Goal: Transaction & Acquisition: Purchase product/service

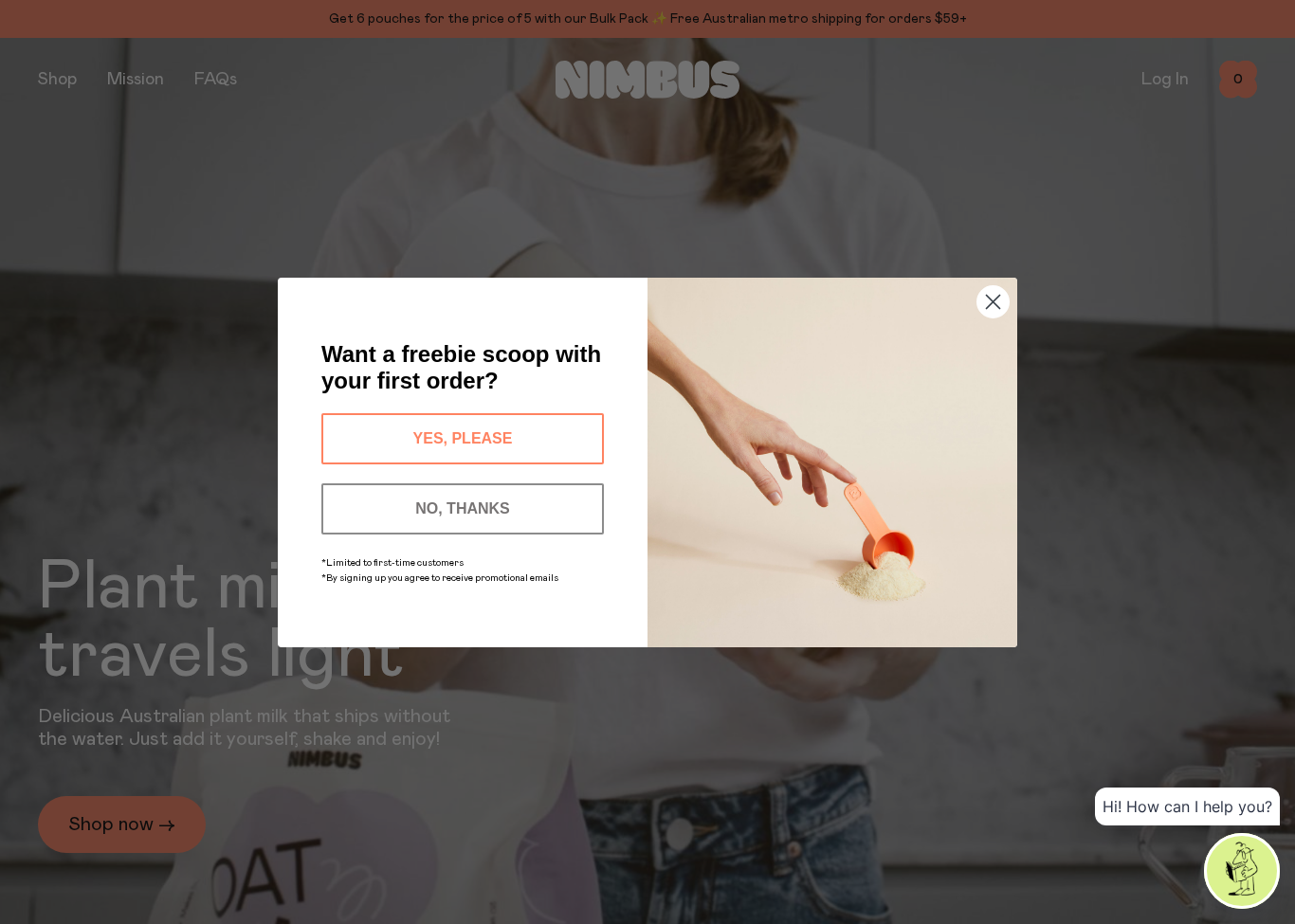
click at [537, 436] on button "YES, PLEASE" at bounding box center [463, 439] width 282 height 51
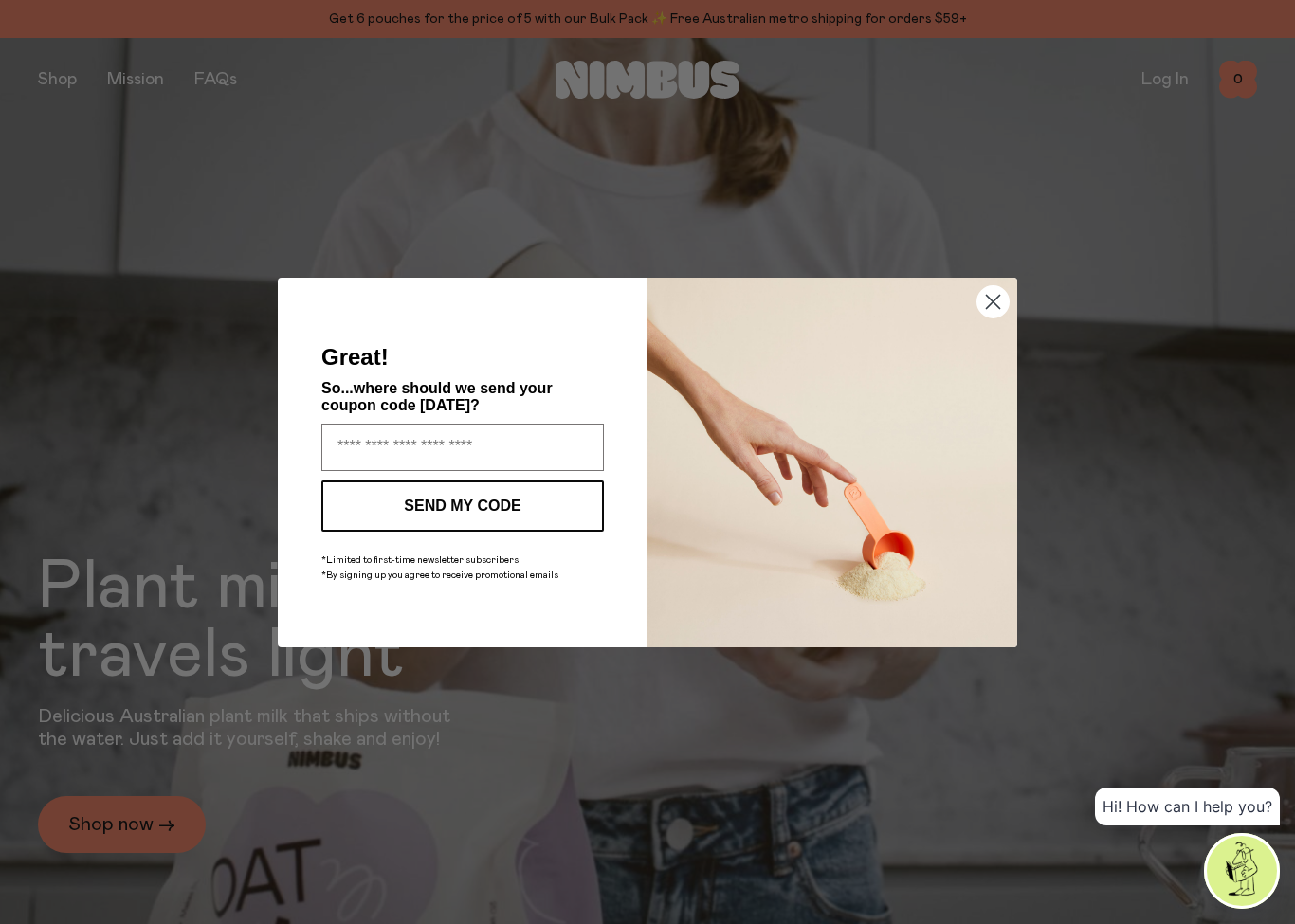
click at [548, 439] on input "Enter your email address" at bounding box center [463, 447] width 282 height 47
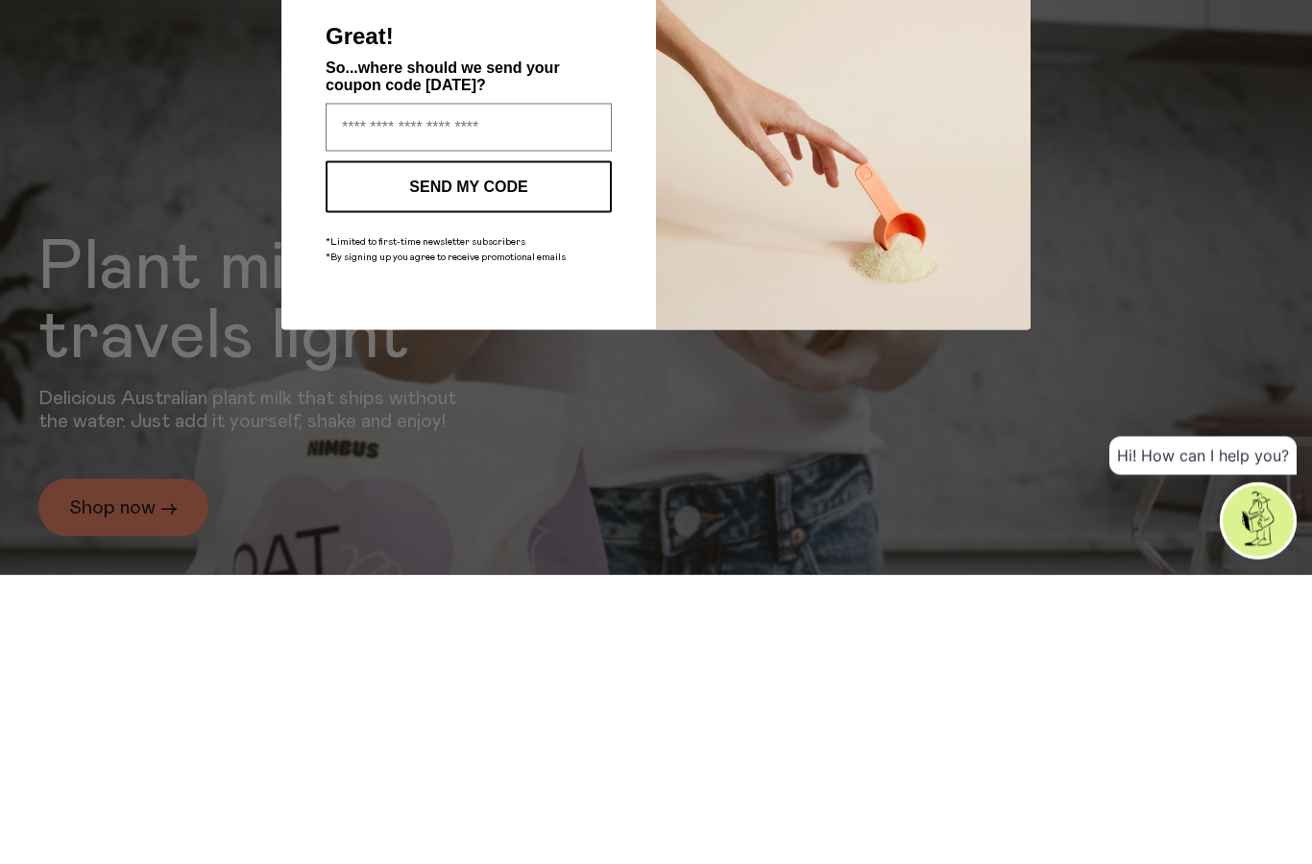
type input "**********"
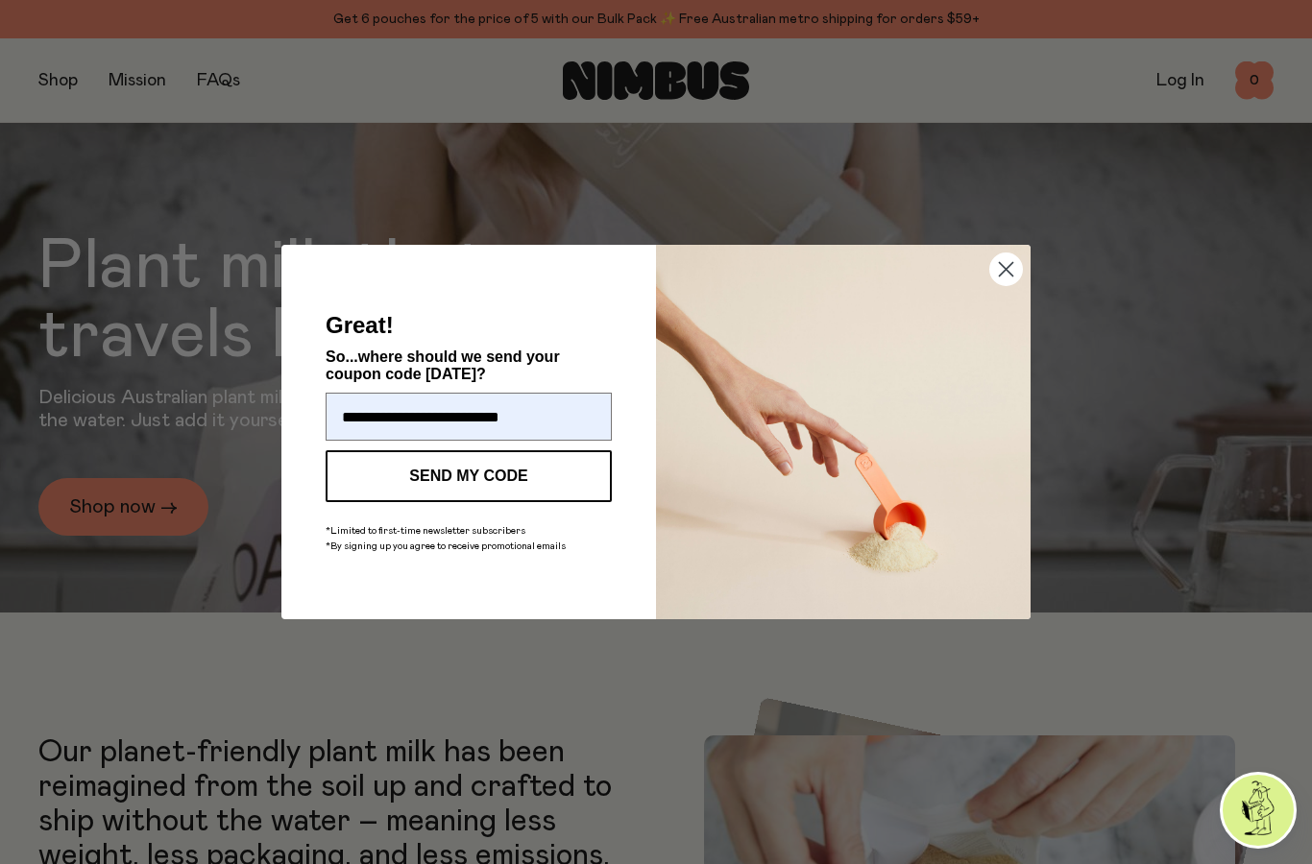
click at [495, 461] on button "SEND MY CODE" at bounding box center [469, 476] width 286 height 52
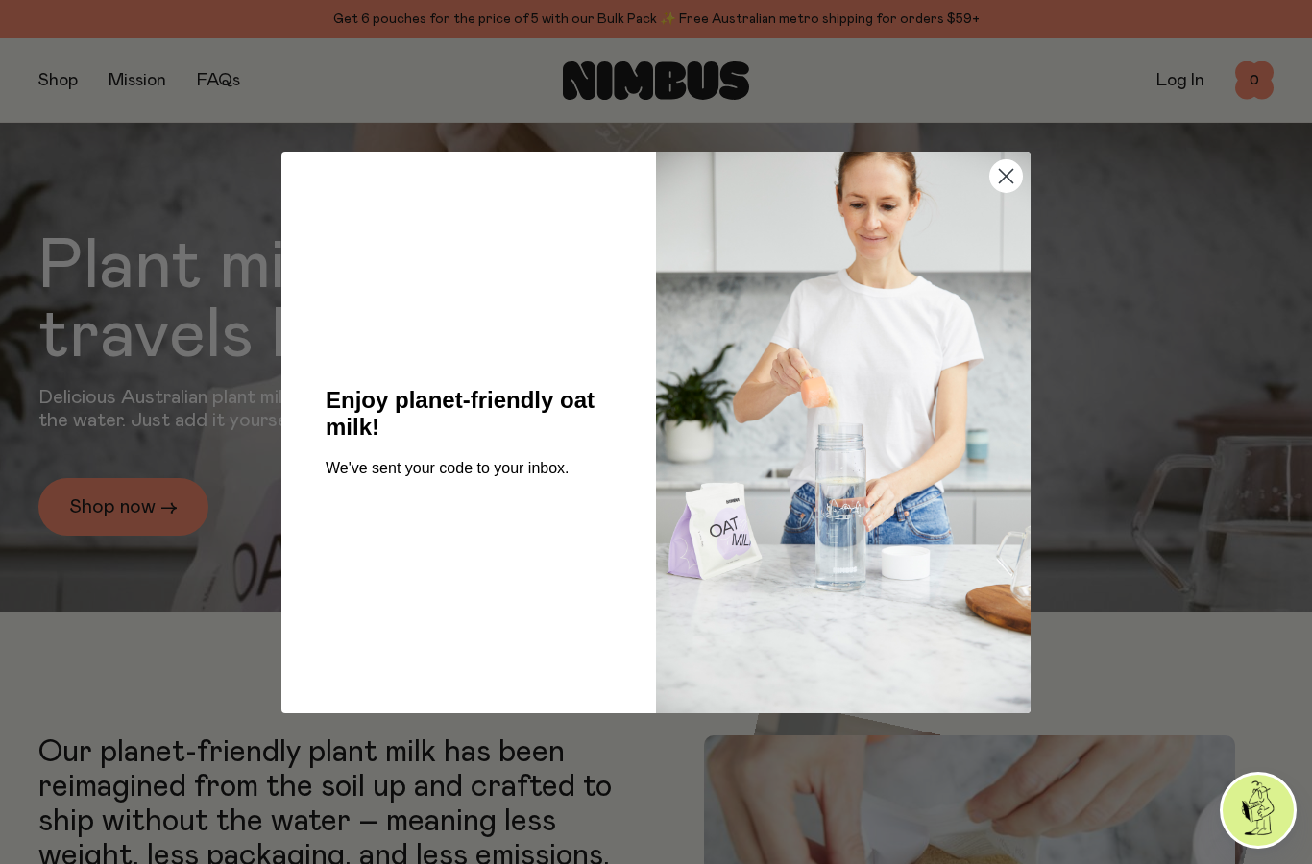
click at [489, 803] on div "Close dialog Enjoy planet-friendly oat milk! We've sent your code to your inbox…" at bounding box center [656, 432] width 1312 height 864
click at [1001, 171] on icon "Close dialog" at bounding box center [1006, 175] width 13 height 13
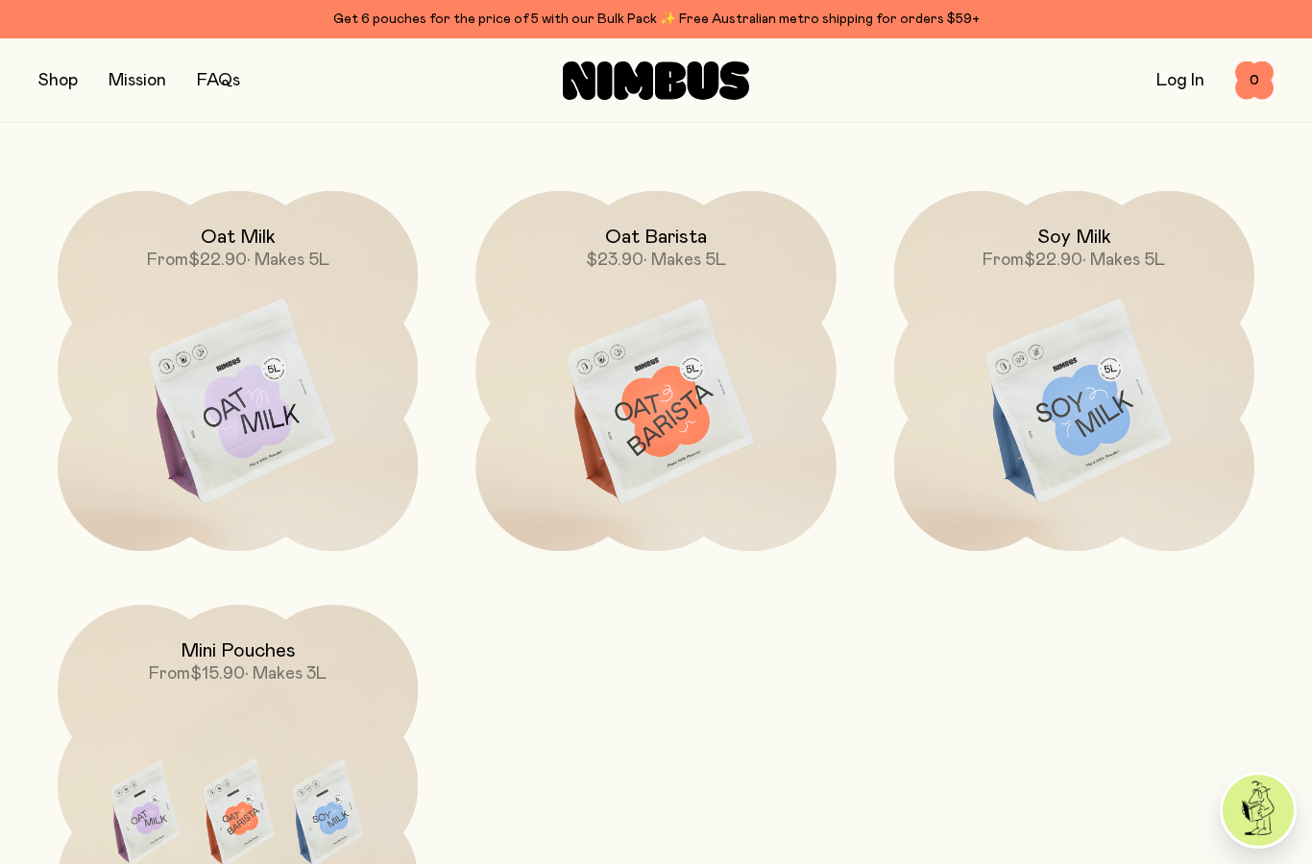
scroll to position [1689, 0]
click at [768, 328] on img at bounding box center [655, 403] width 360 height 423
click at [779, 273] on div "Oat Barista $23.90 • Makes 5L" at bounding box center [655, 232] width 360 height 81
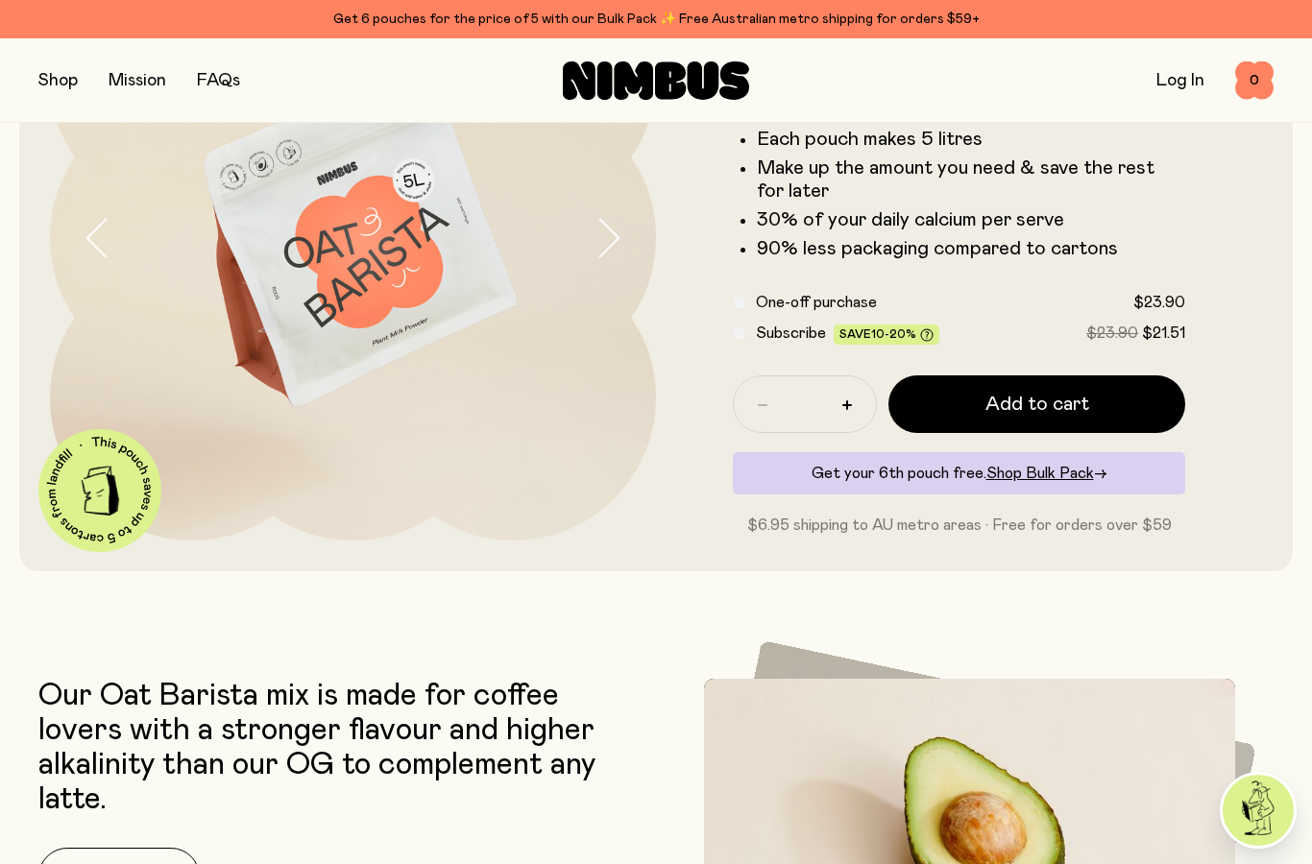
scroll to position [176, 0]
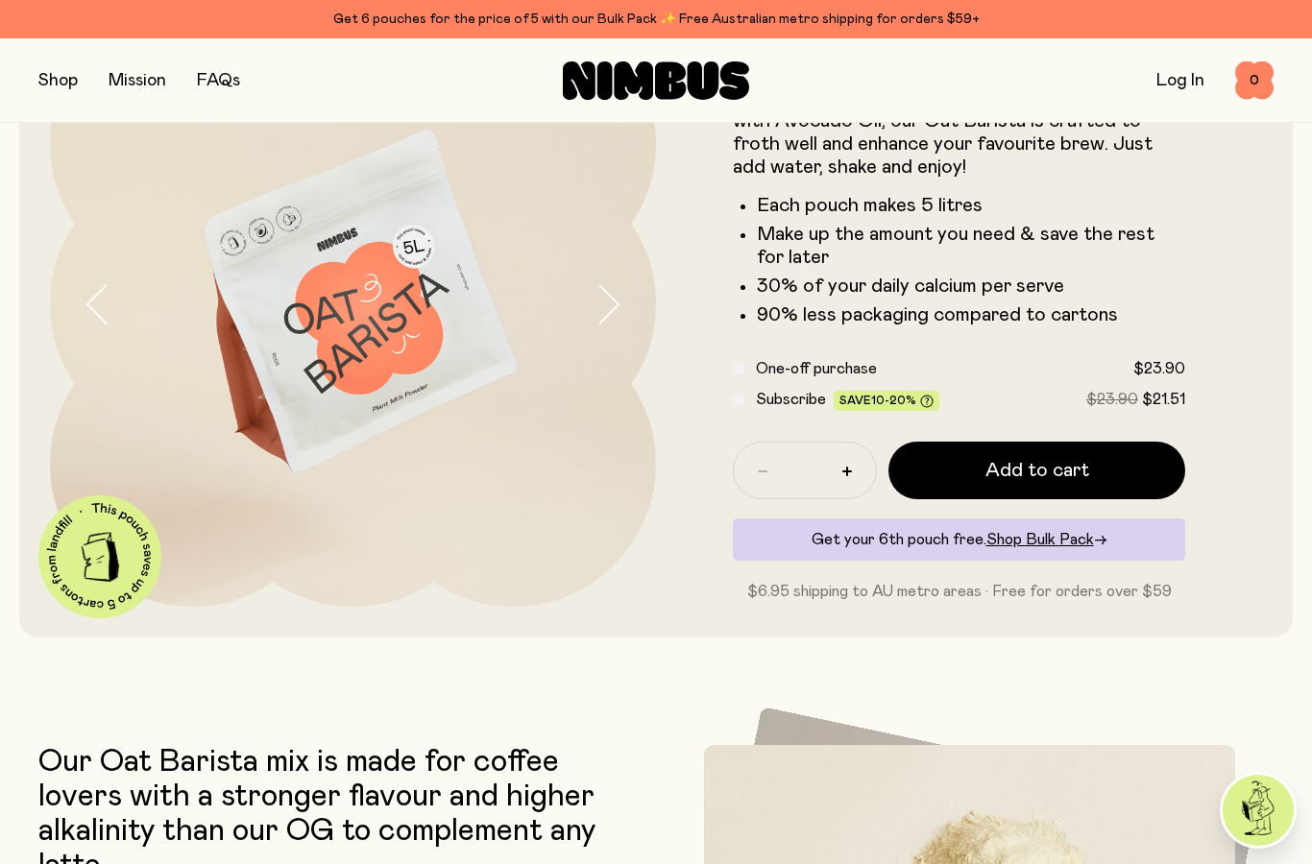
click at [621, 306] on button "button" at bounding box center [624, 304] width 61 height 606
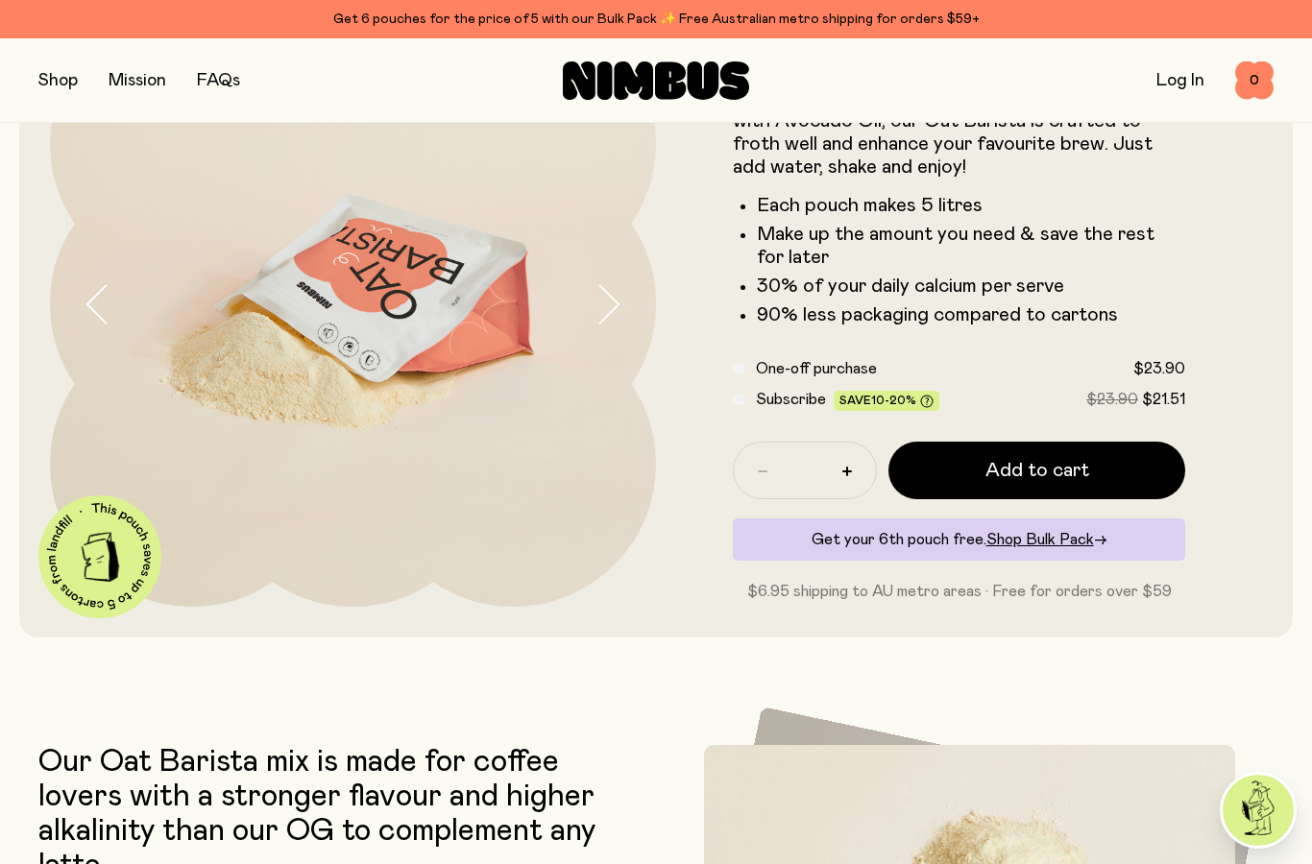
click at [619, 287] on icon "button" at bounding box center [607, 304] width 27 height 40
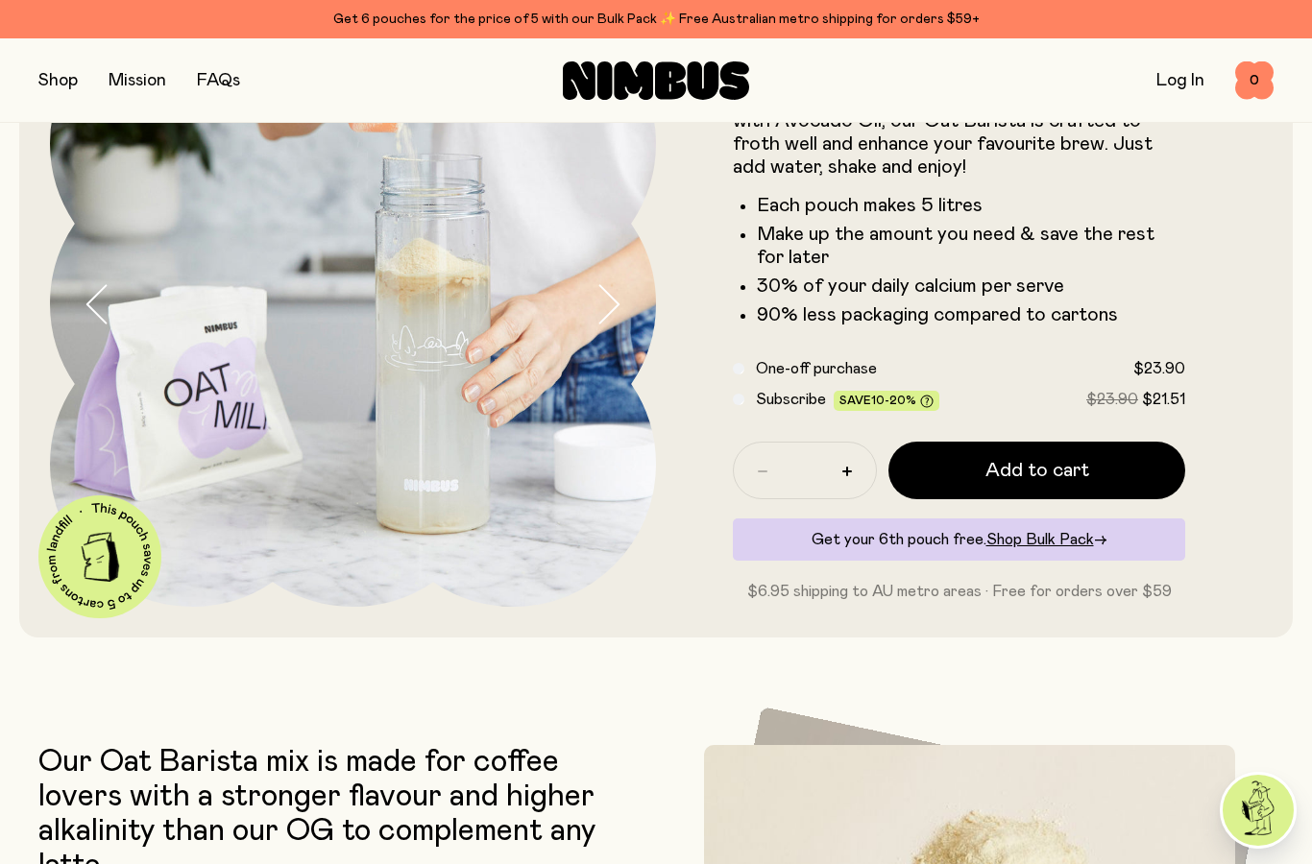
click at [610, 295] on icon "button" at bounding box center [609, 303] width 19 height 37
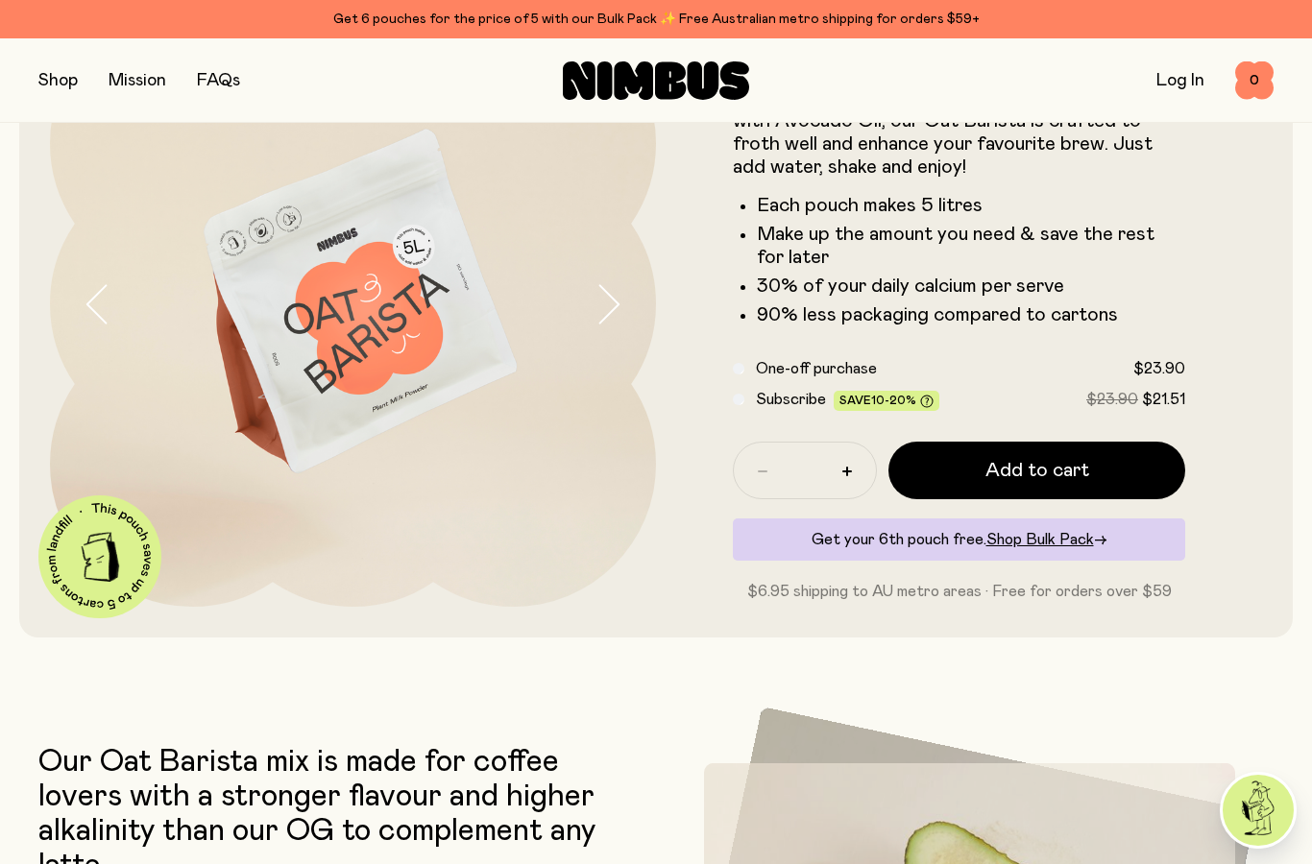
click at [607, 289] on icon "button" at bounding box center [607, 304] width 27 height 40
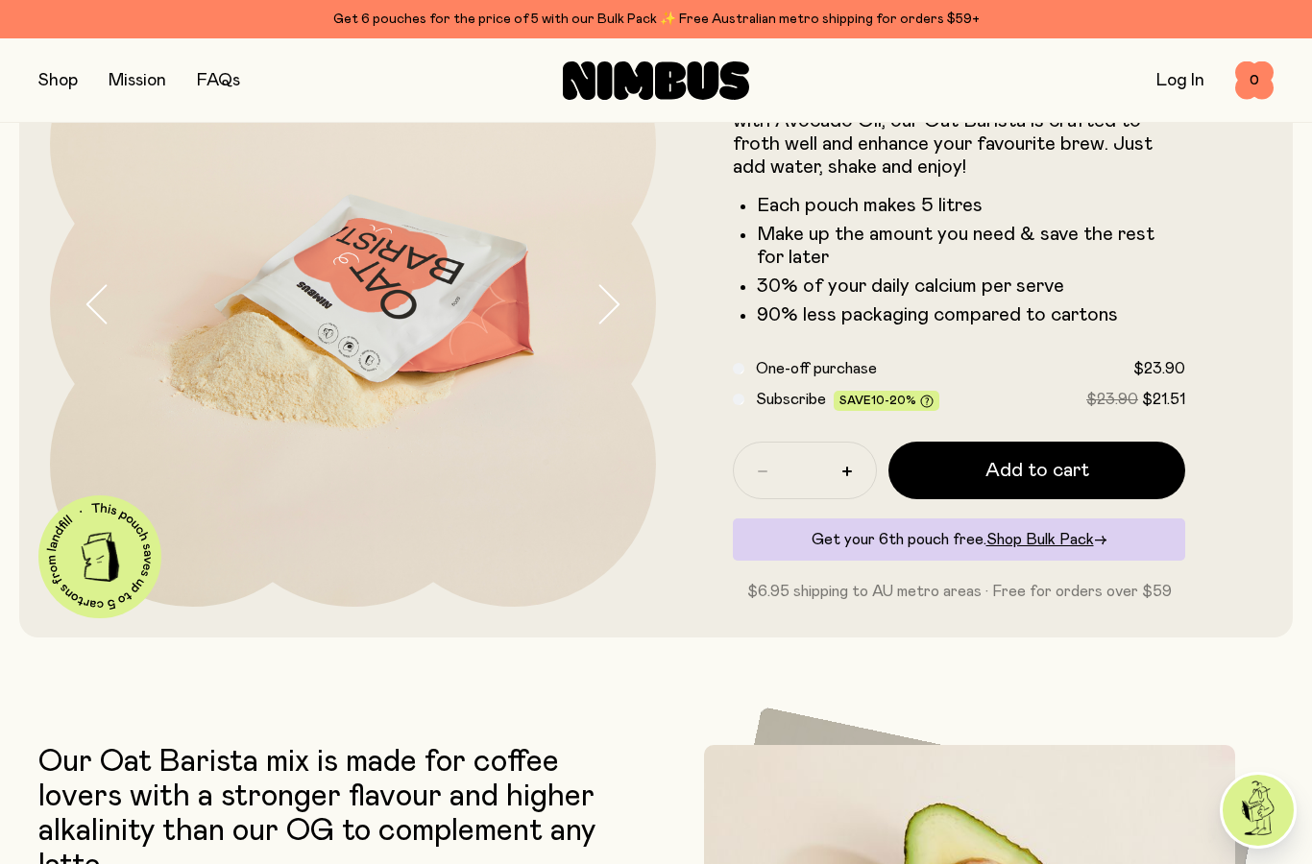
click at [604, 293] on icon "button" at bounding box center [607, 304] width 27 height 40
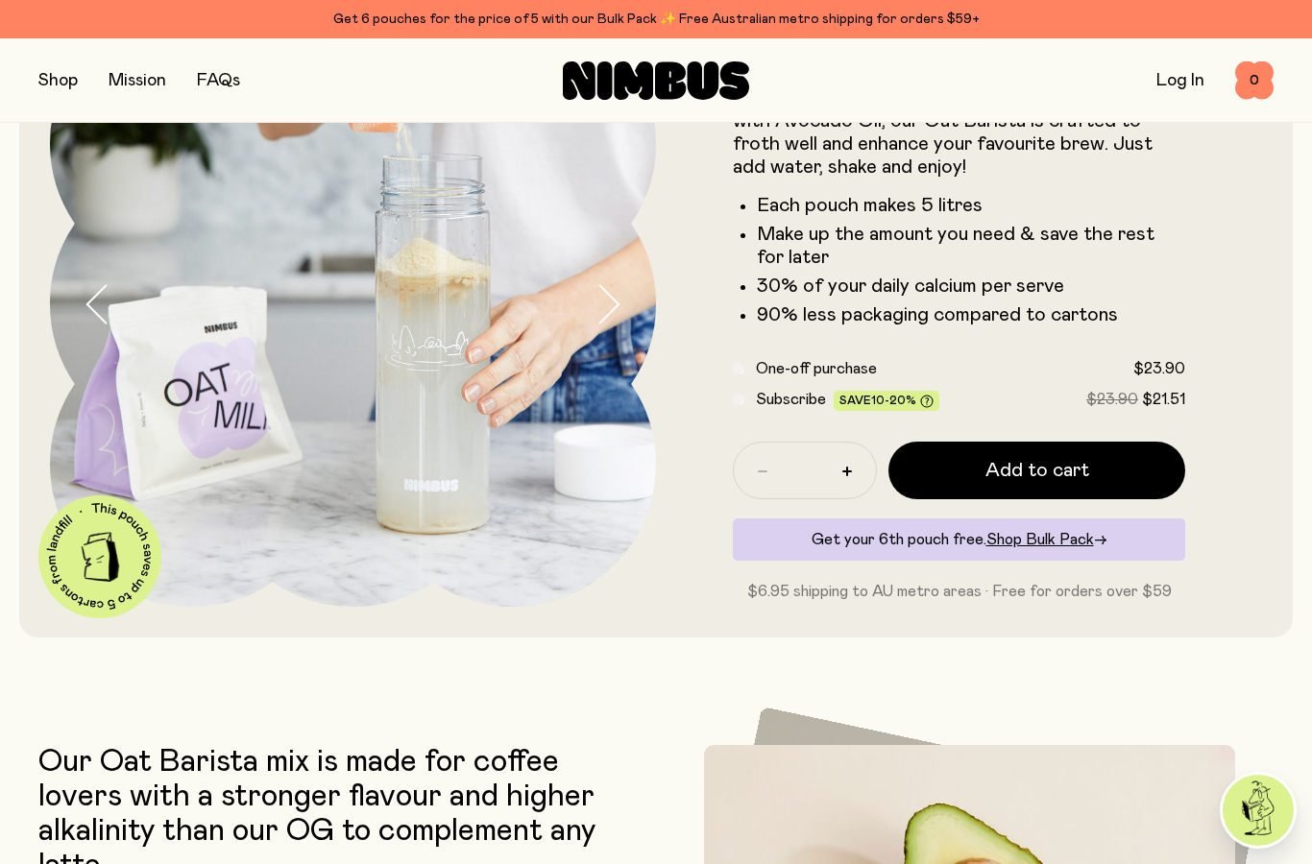
click at [604, 299] on icon "button" at bounding box center [607, 304] width 27 height 40
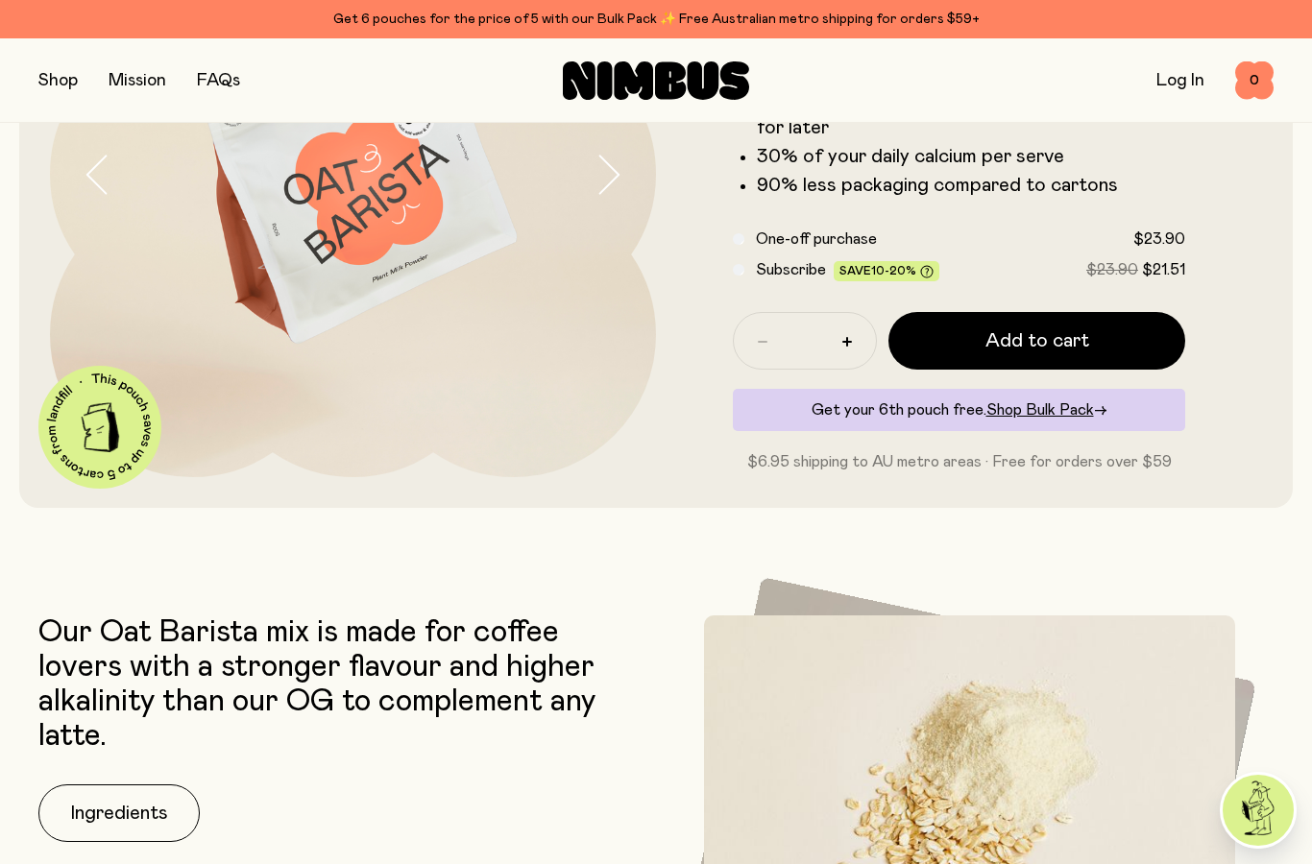
scroll to position [0, 0]
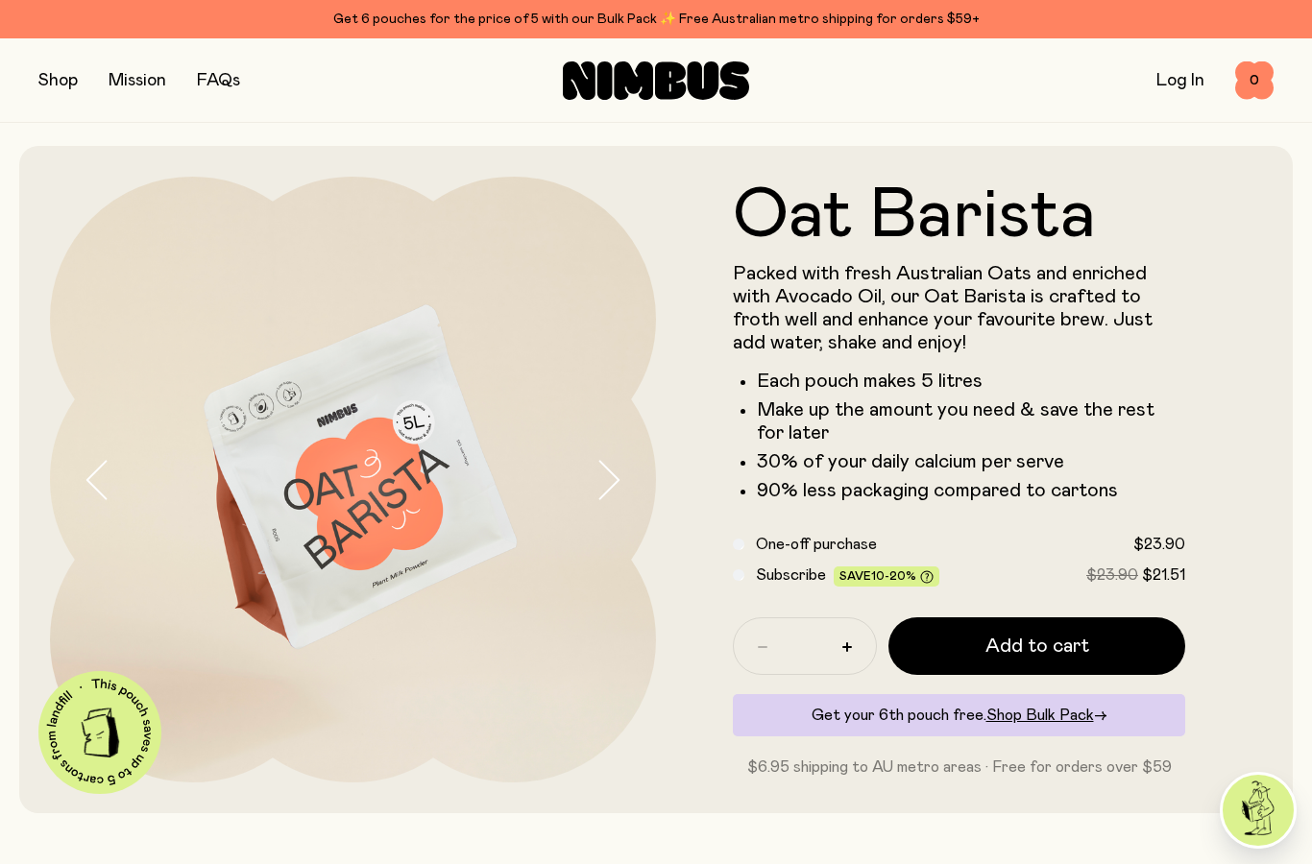
click at [1152, 653] on button "Add to cart" at bounding box center [1036, 646] width 297 height 58
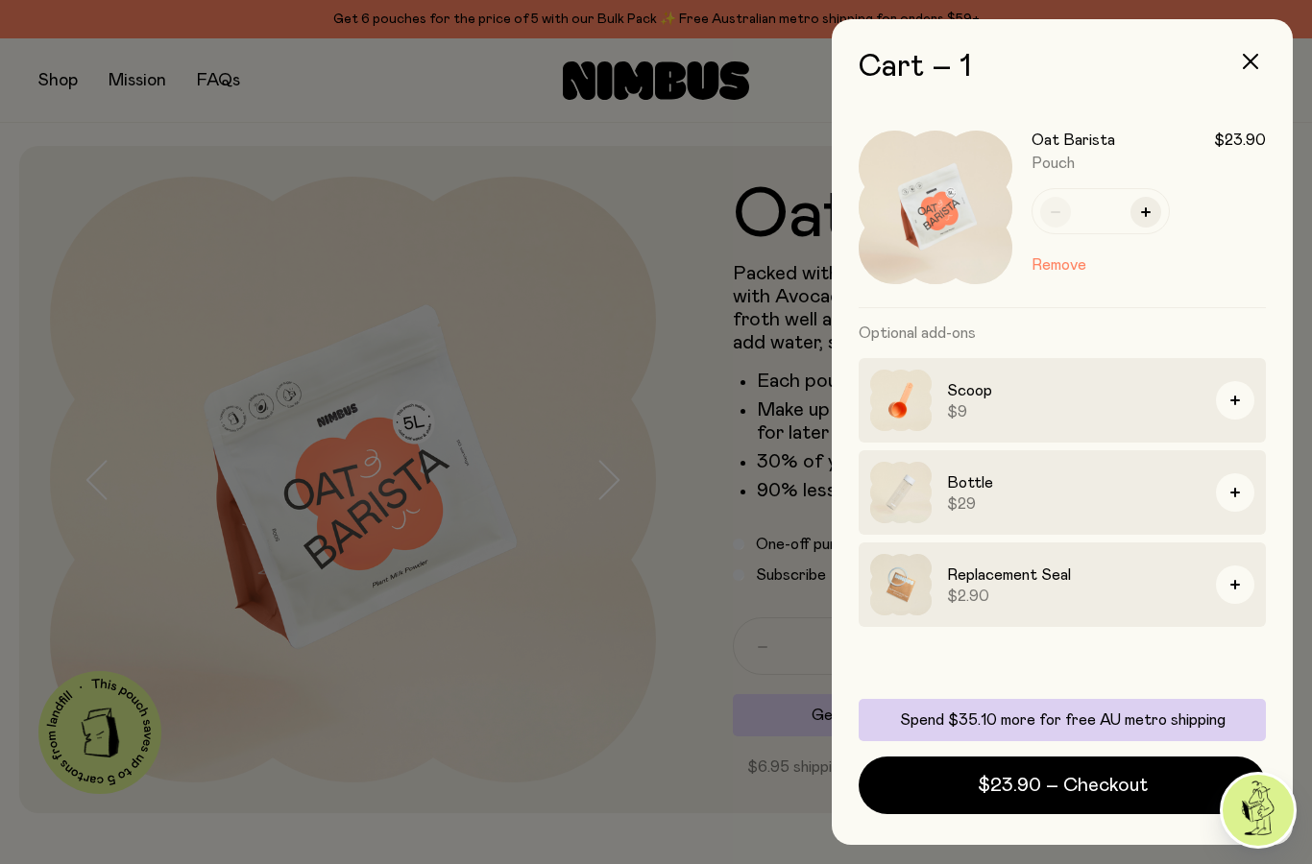
click at [981, 582] on h3 "Replacement Seal" at bounding box center [1074, 575] width 254 height 23
click at [907, 557] on img at bounding box center [900, 584] width 61 height 61
click at [910, 582] on img at bounding box center [900, 584] width 61 height 61
click at [72, 87] on div at bounding box center [656, 432] width 1312 height 864
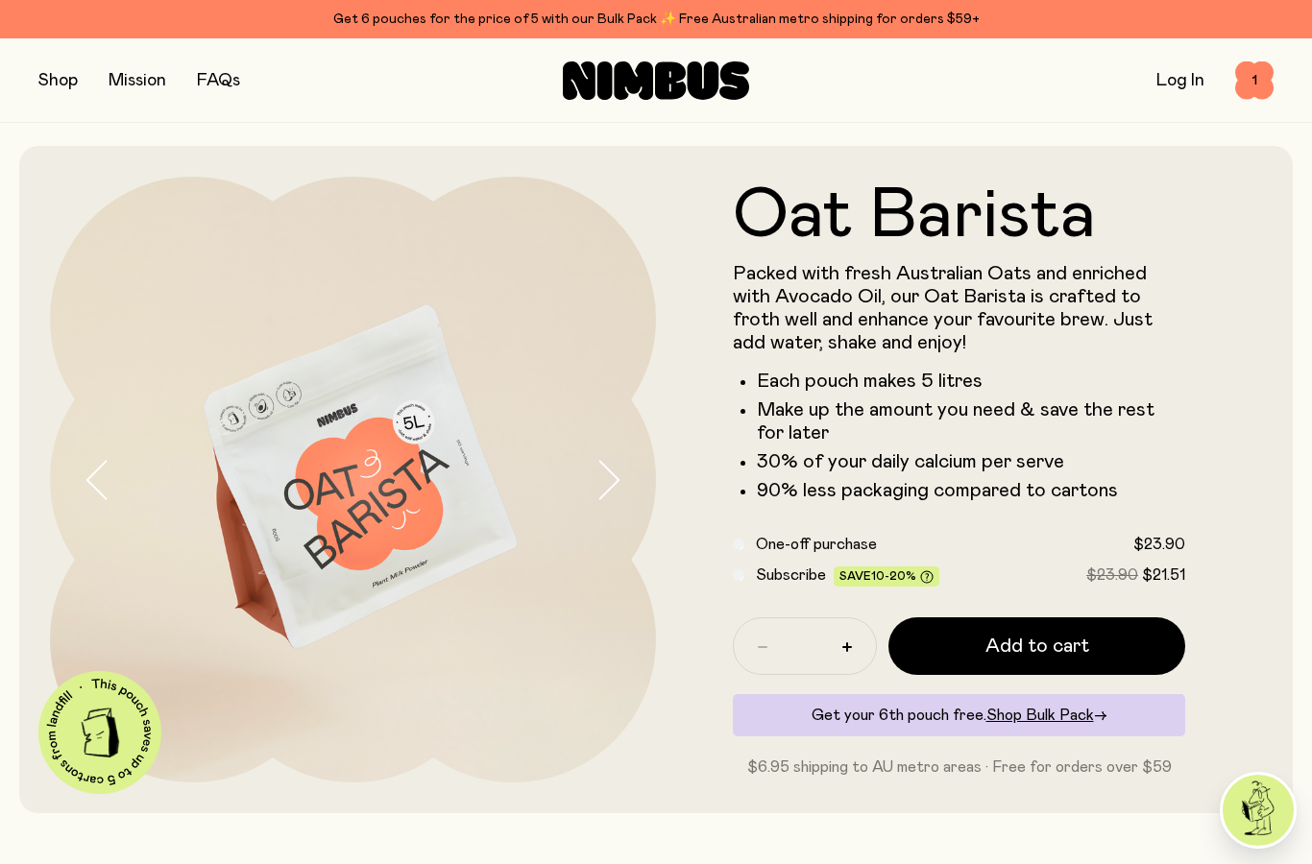
click at [57, 92] on div at bounding box center [656, 432] width 1312 height 864
click at [70, 87] on button "button" at bounding box center [57, 80] width 39 height 27
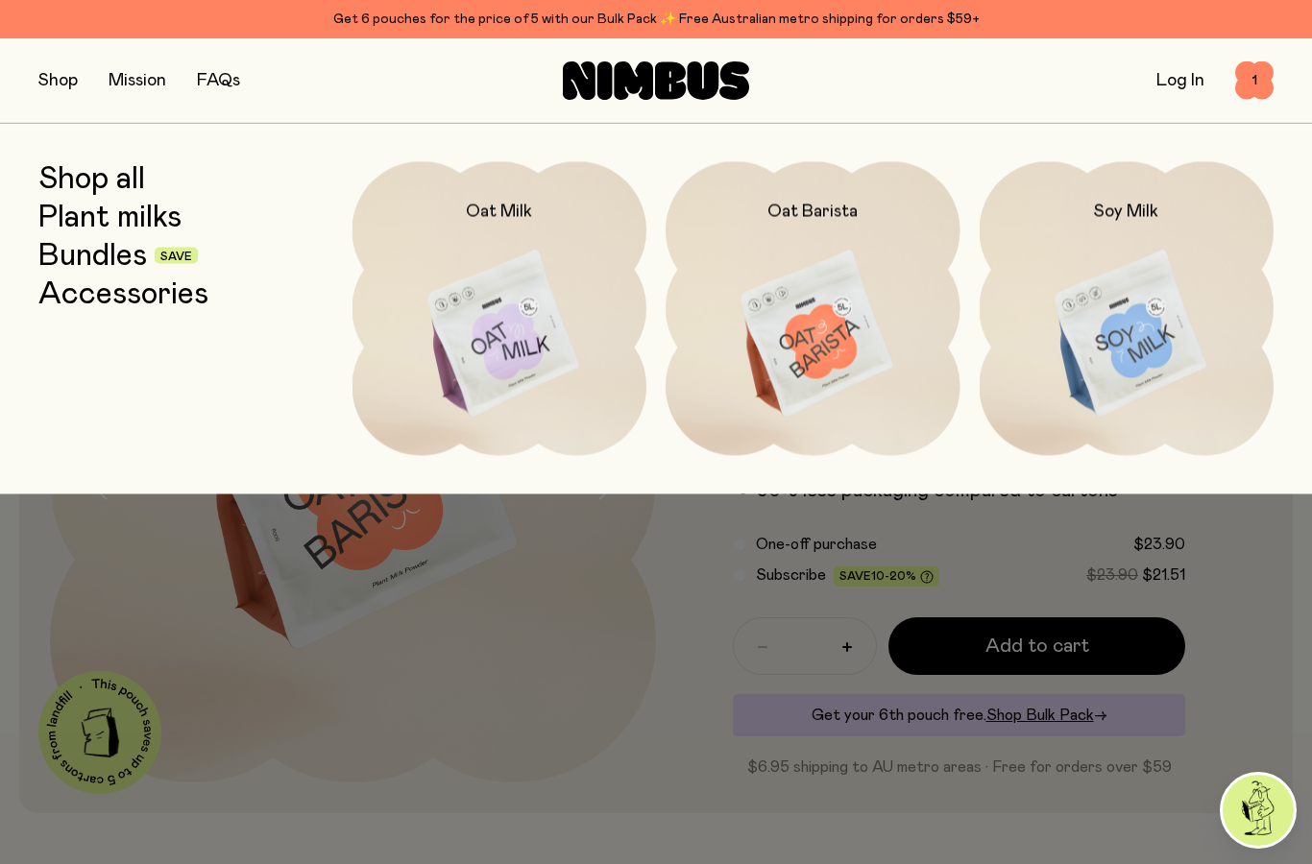
click at [198, 303] on link "Accessories" at bounding box center [123, 294] width 170 height 35
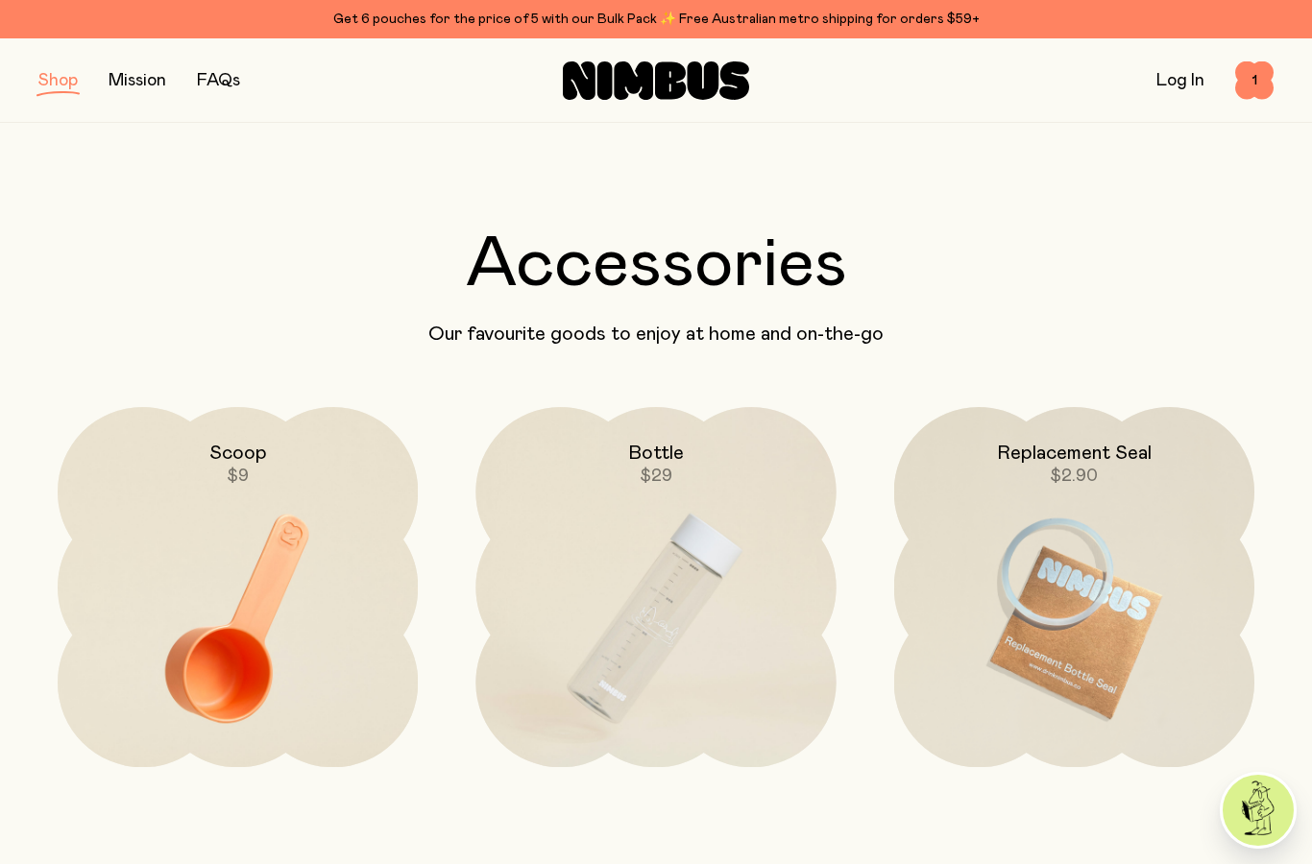
click at [67, 71] on button "button" at bounding box center [57, 80] width 39 height 27
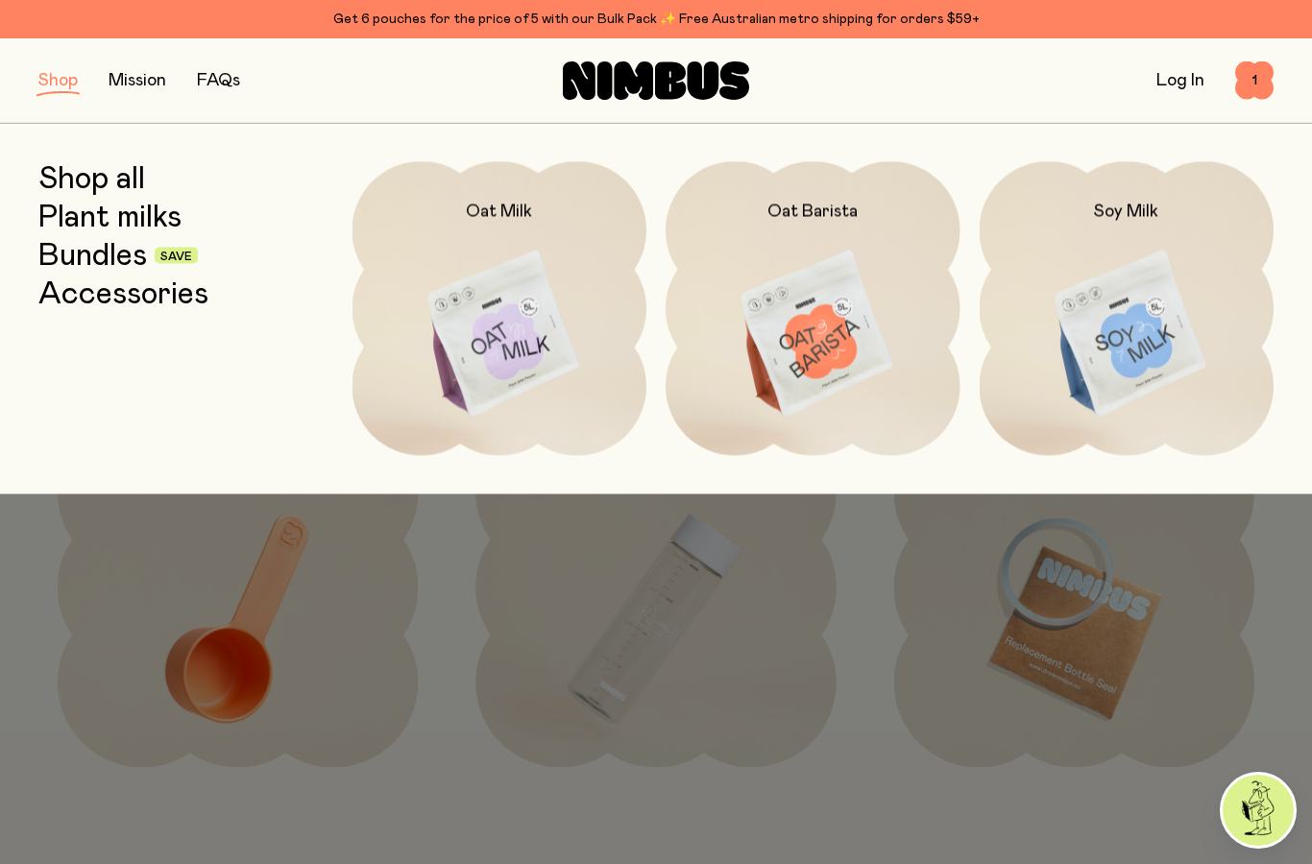
click at [158, 228] on link "Plant milks" at bounding box center [109, 217] width 143 height 35
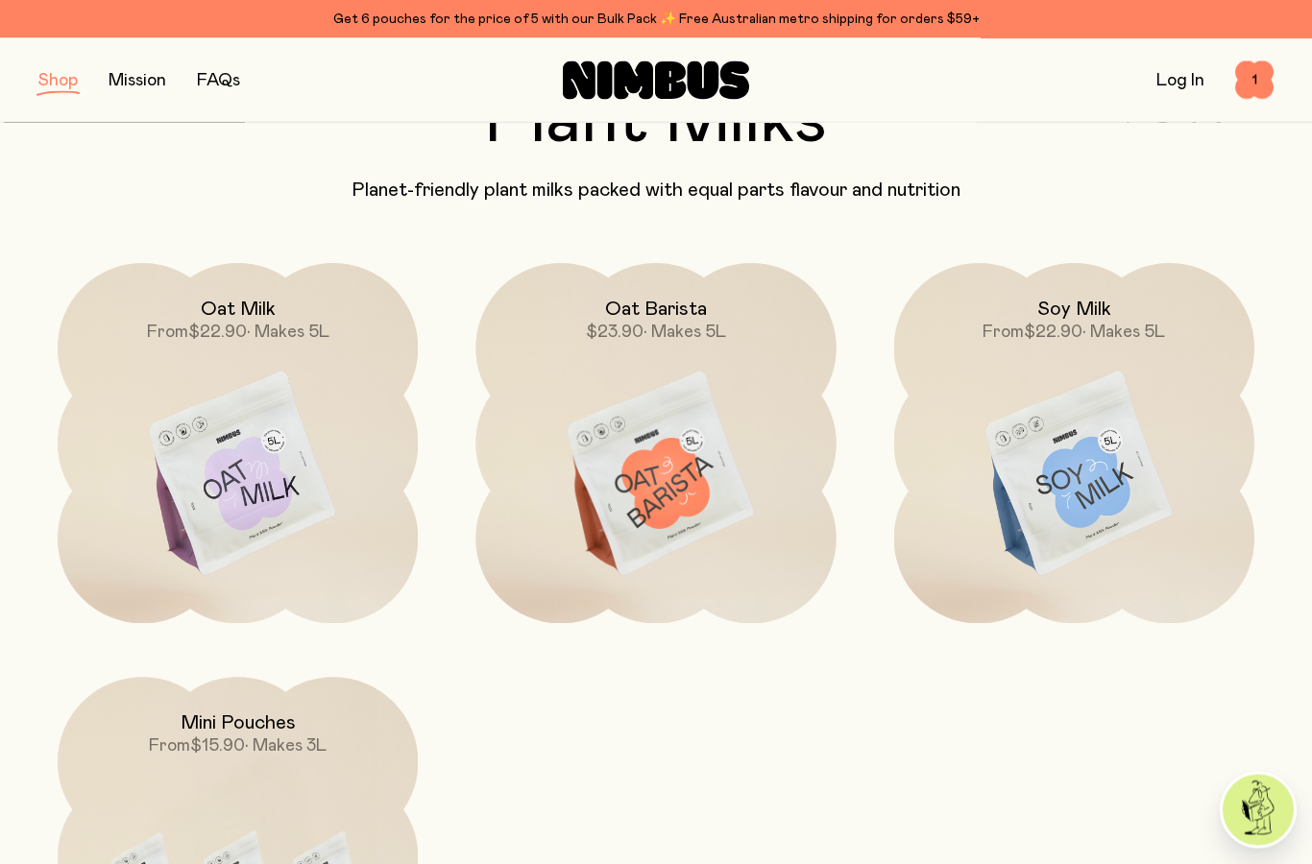
click at [712, 394] on img at bounding box center [655, 475] width 360 height 423
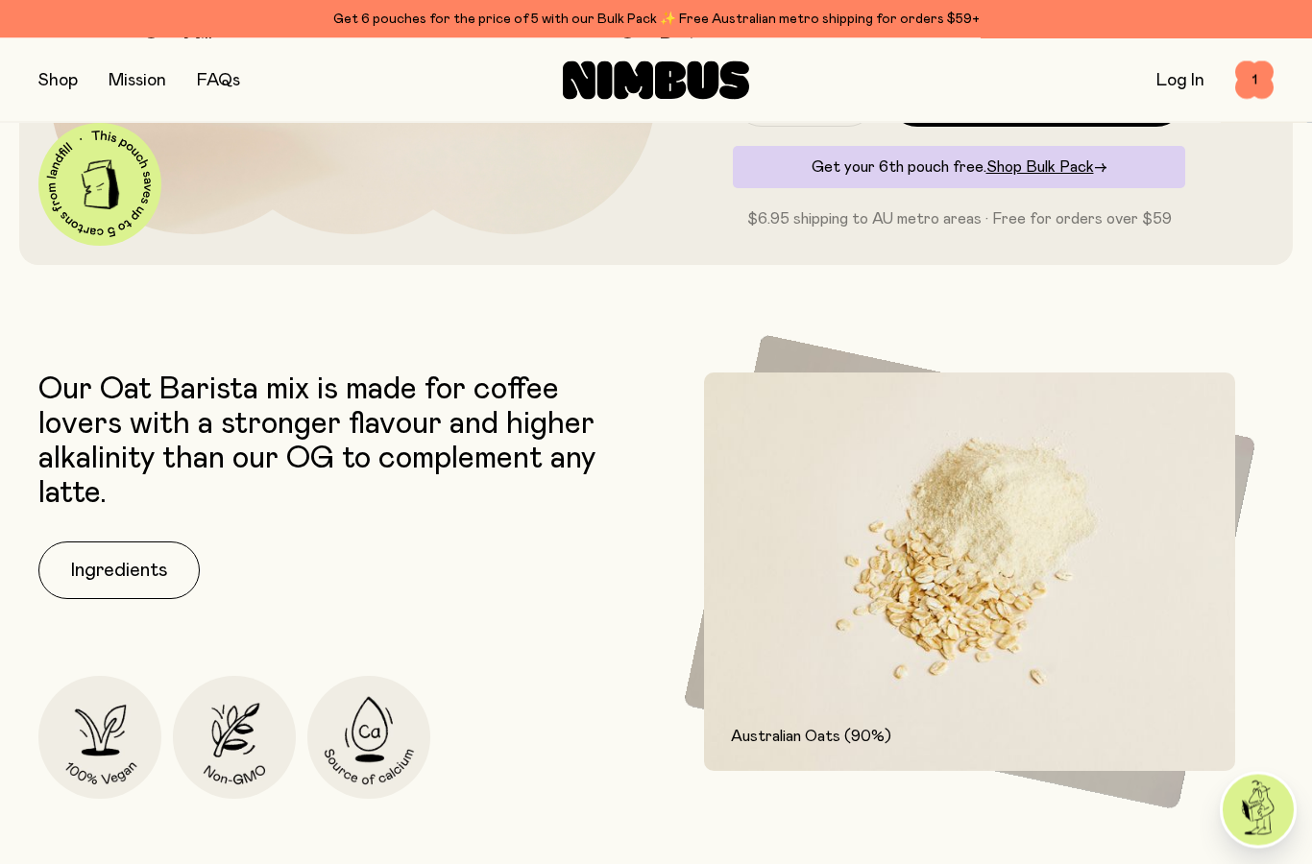
scroll to position [548, 0]
click at [150, 568] on button "Ingredients" at bounding box center [118, 571] width 161 height 58
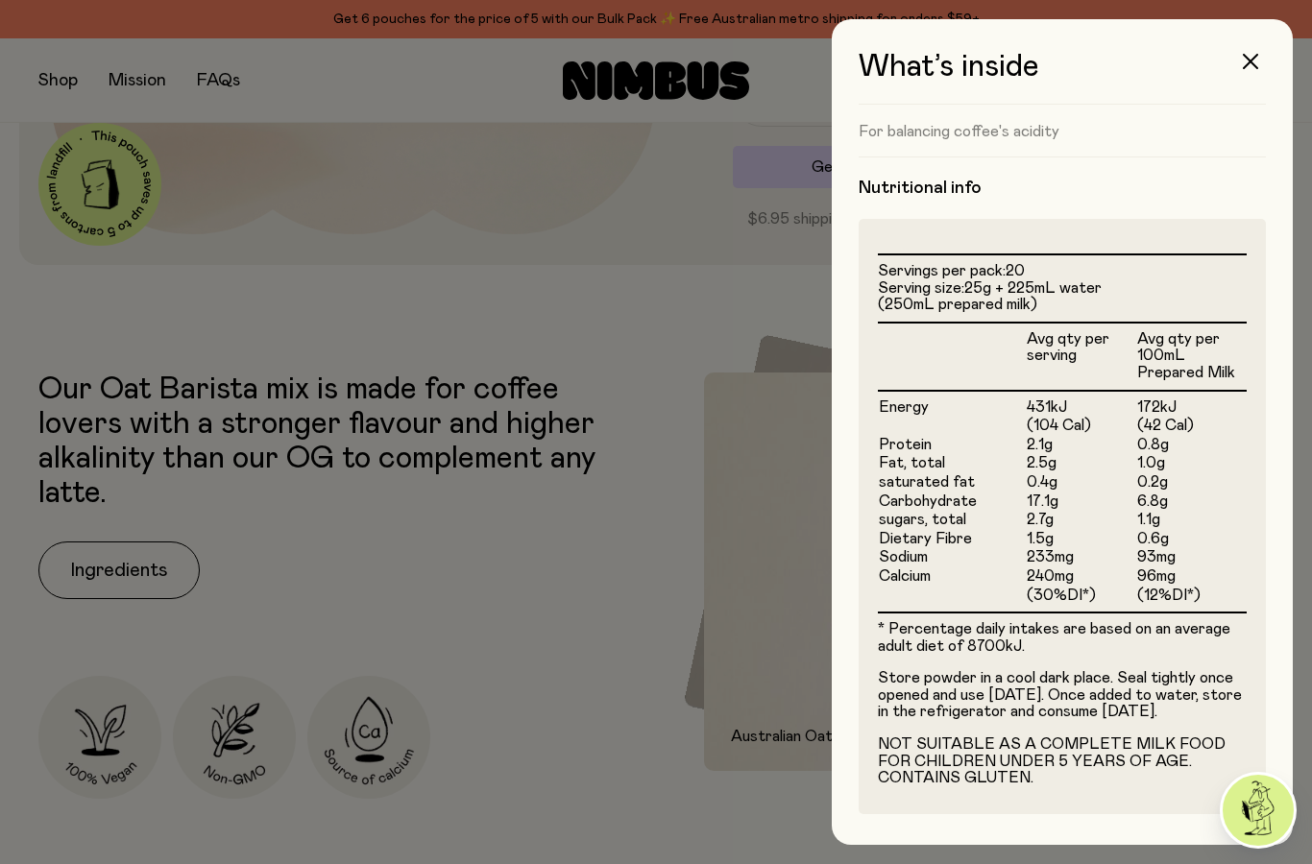
scroll to position [451, 0]
click at [731, 700] on div at bounding box center [656, 432] width 1312 height 864
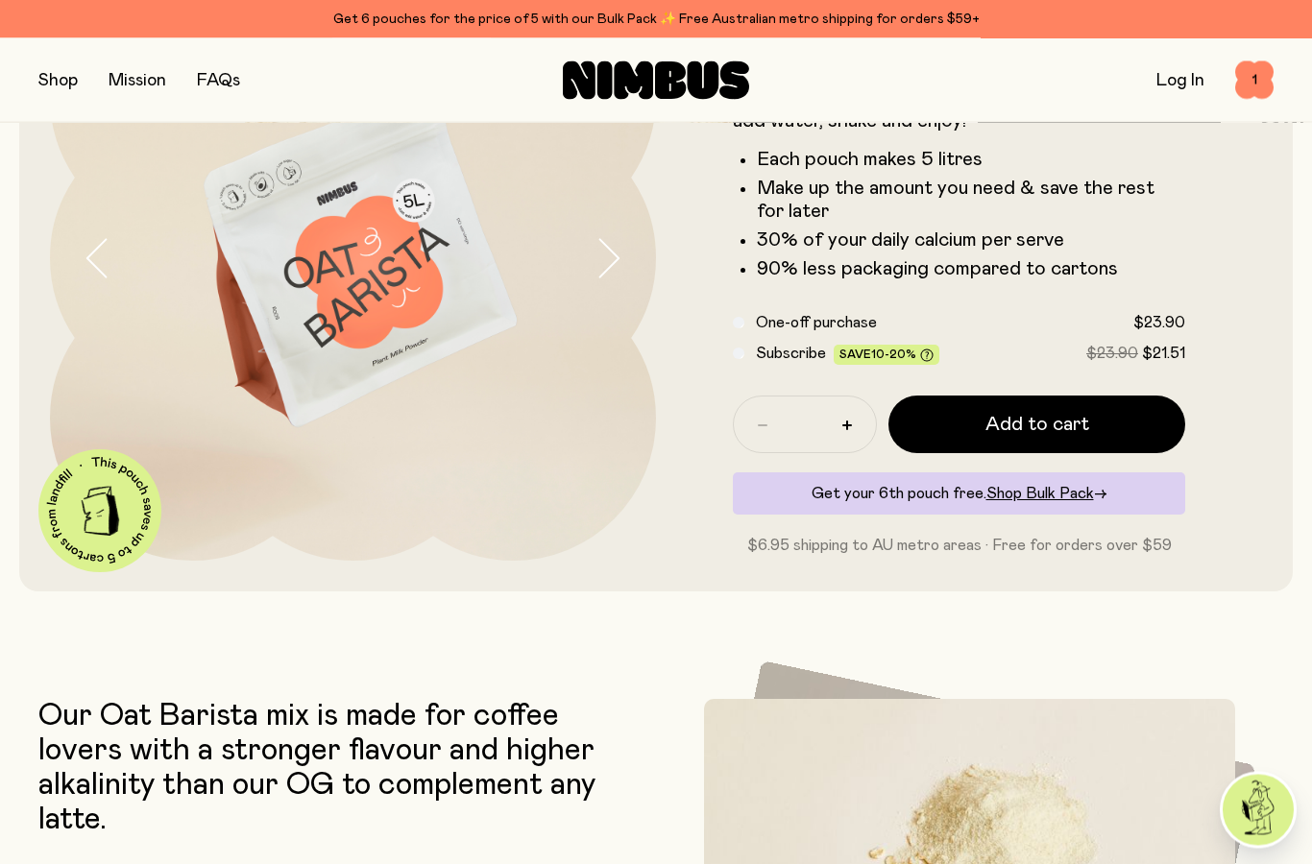
click at [59, 92] on button "button" at bounding box center [57, 80] width 39 height 27
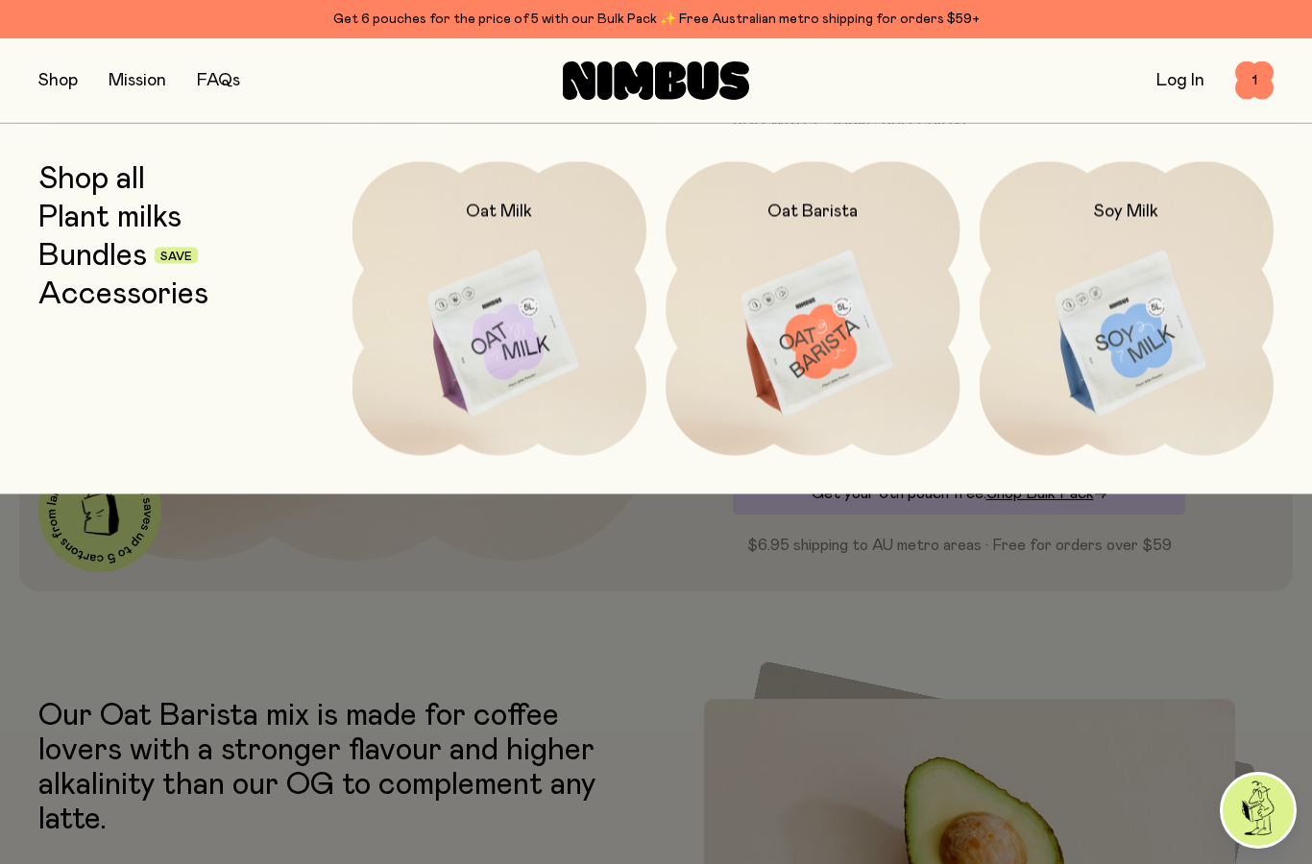
click at [561, 303] on img at bounding box center [499, 334] width 295 height 346
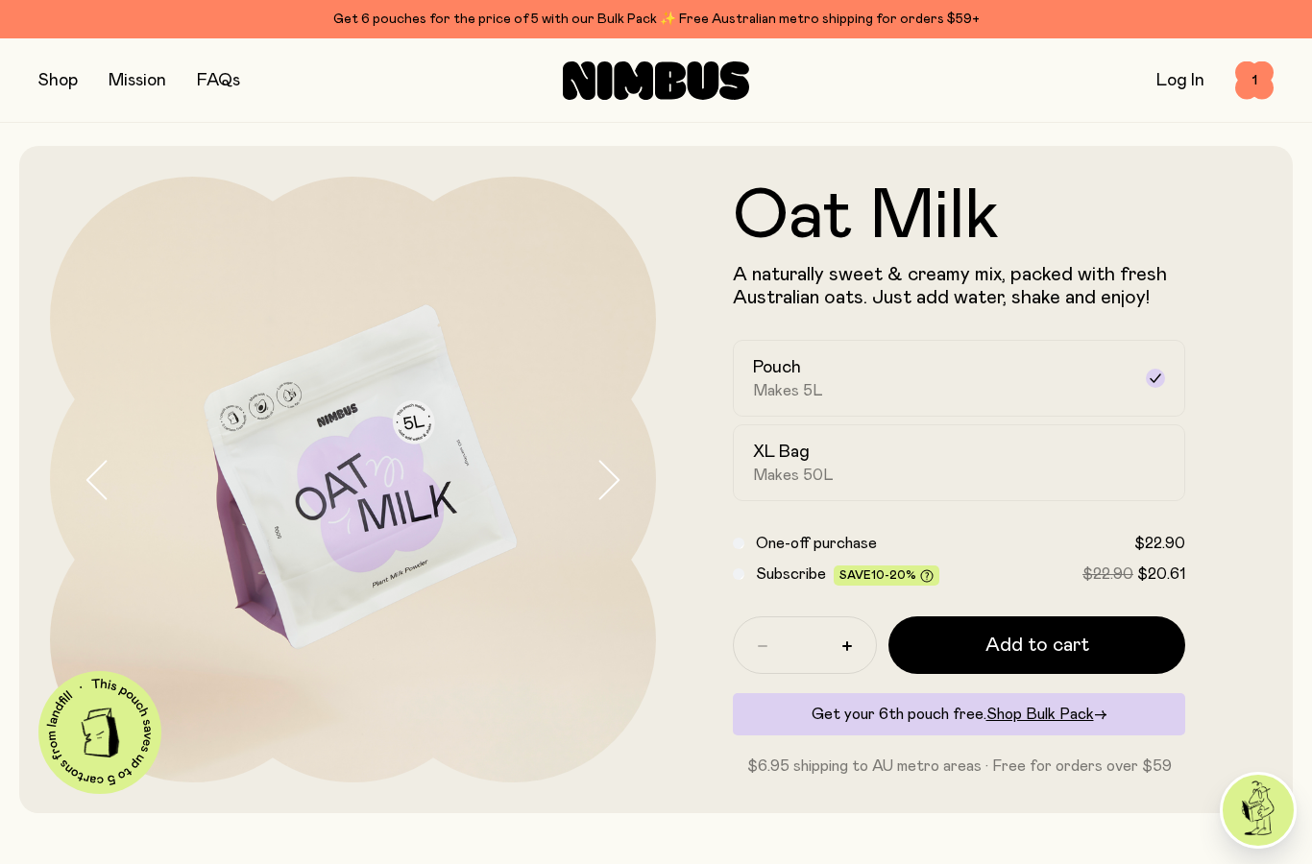
click at [1175, 473] on label "XL Bag Makes 50L" at bounding box center [959, 462] width 452 height 77
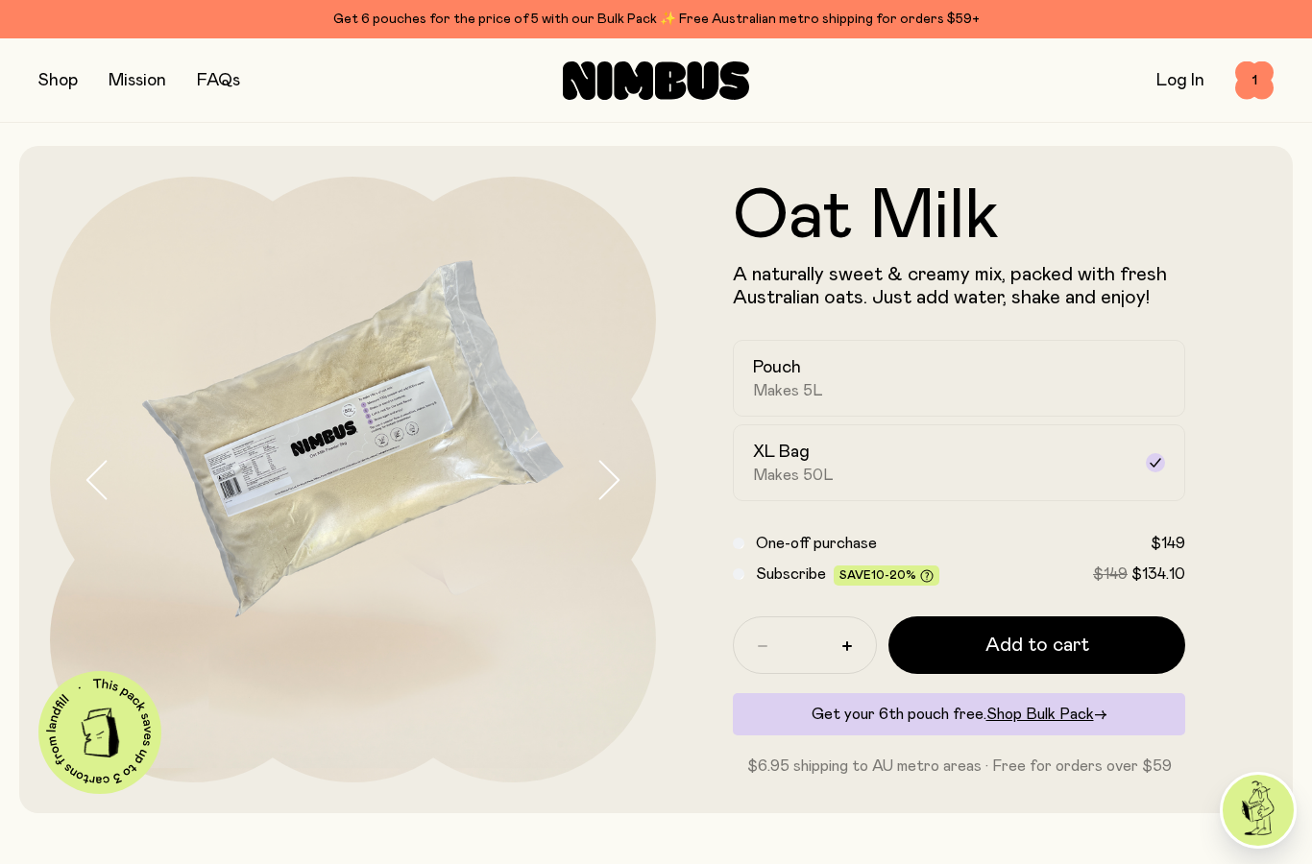
click at [1108, 395] on div "Pouch Makes 5L" at bounding box center [941, 378] width 377 height 44
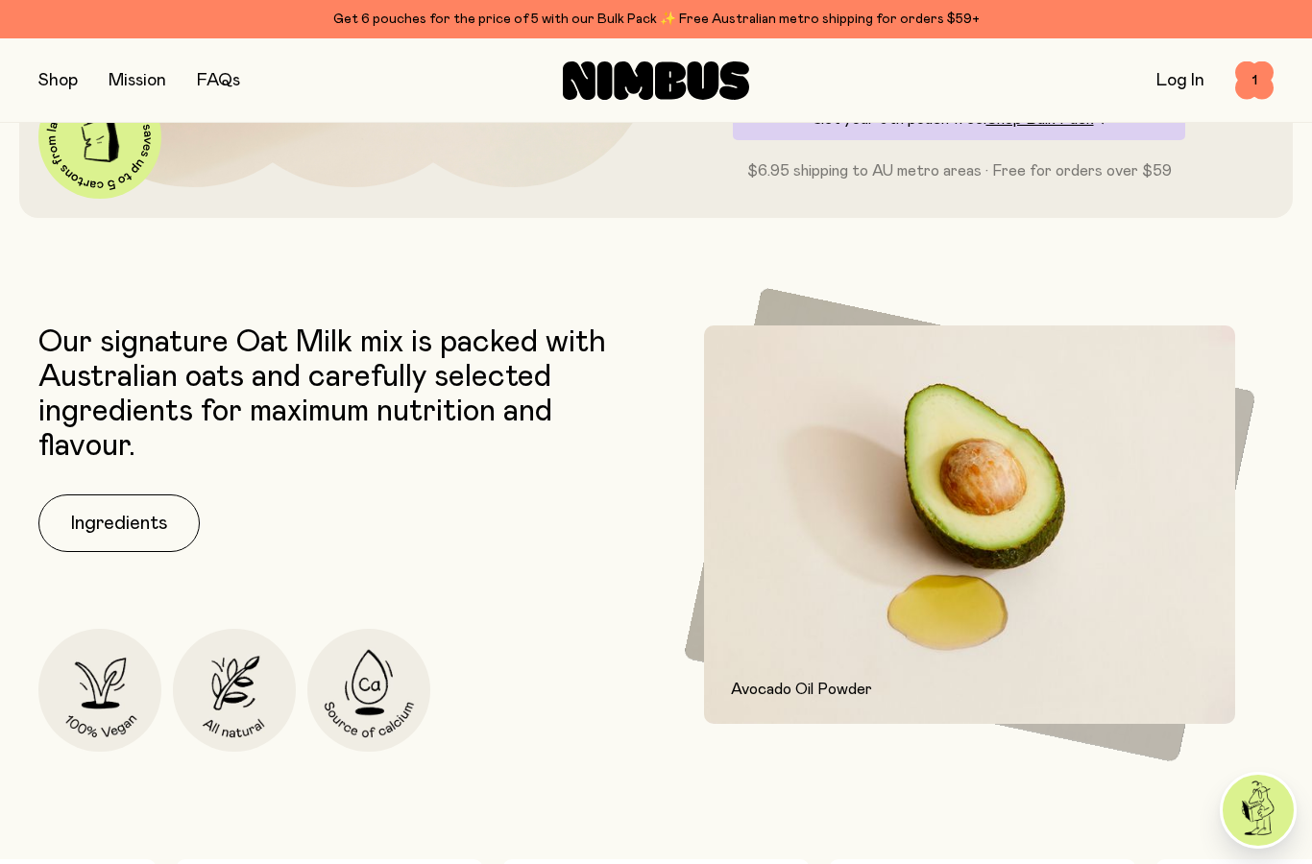
scroll to position [714, 0]
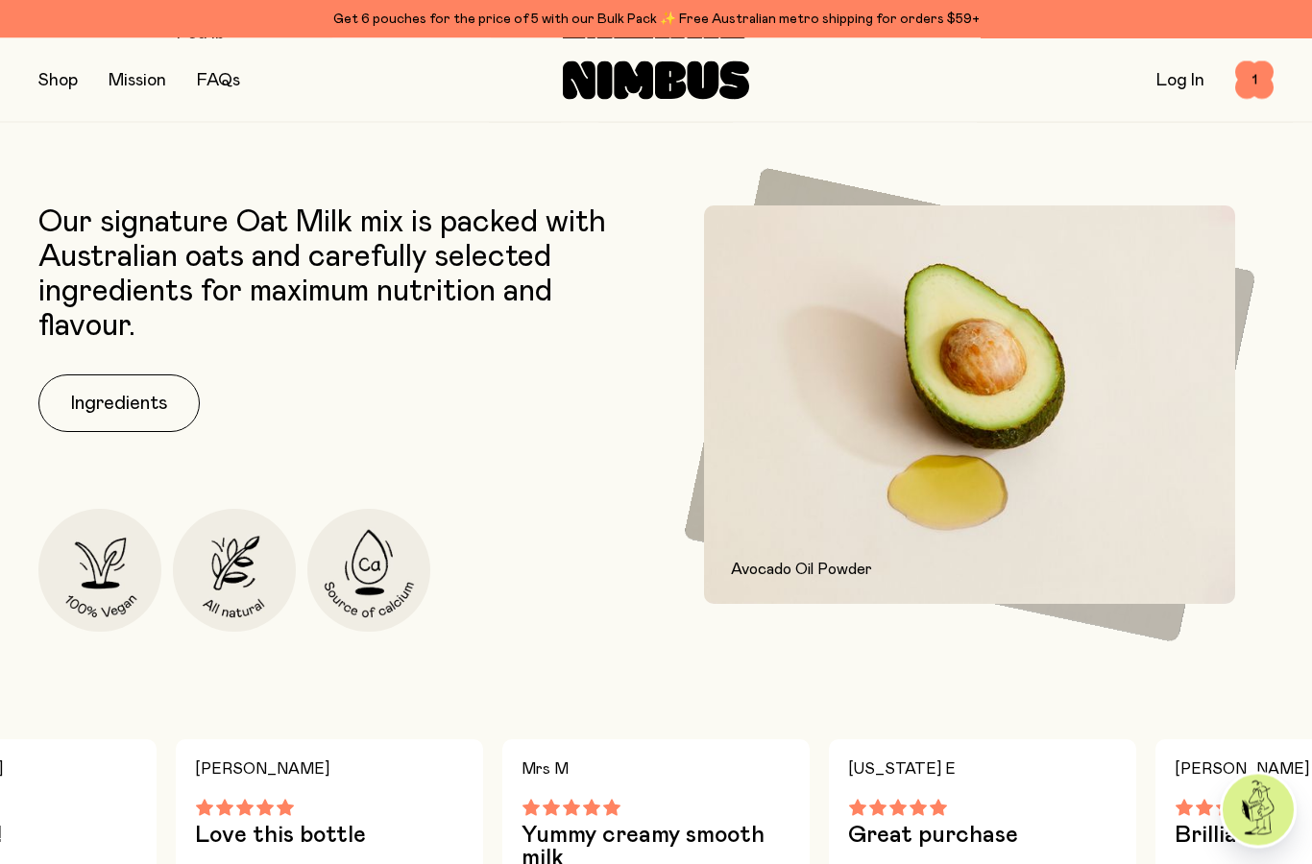
click at [167, 399] on button "Ingredients" at bounding box center [118, 404] width 161 height 58
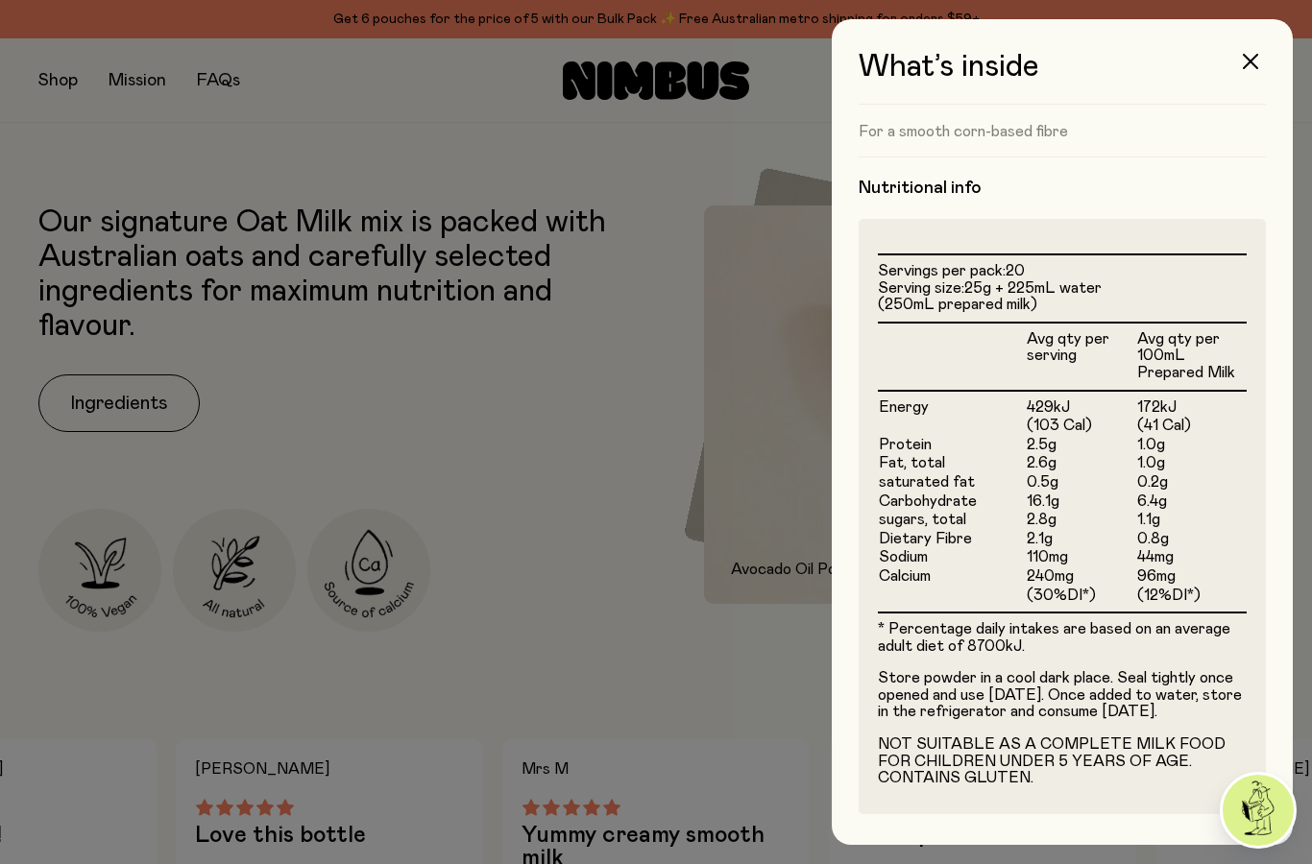
scroll to position [381, 0]
click at [1236, 73] on button "button" at bounding box center [1250, 61] width 46 height 46
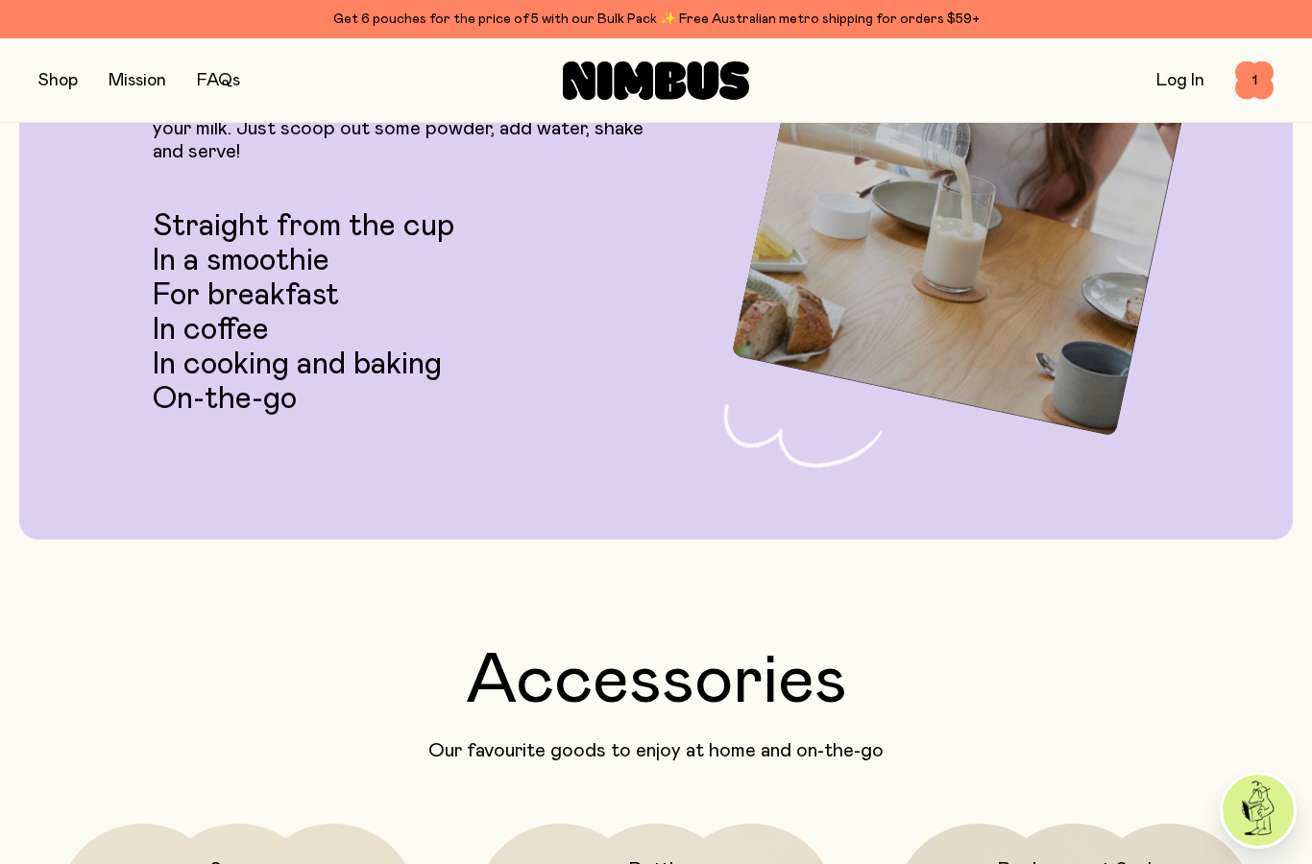
scroll to position [3477, 0]
